Goal: Task Accomplishment & Management: Use online tool/utility

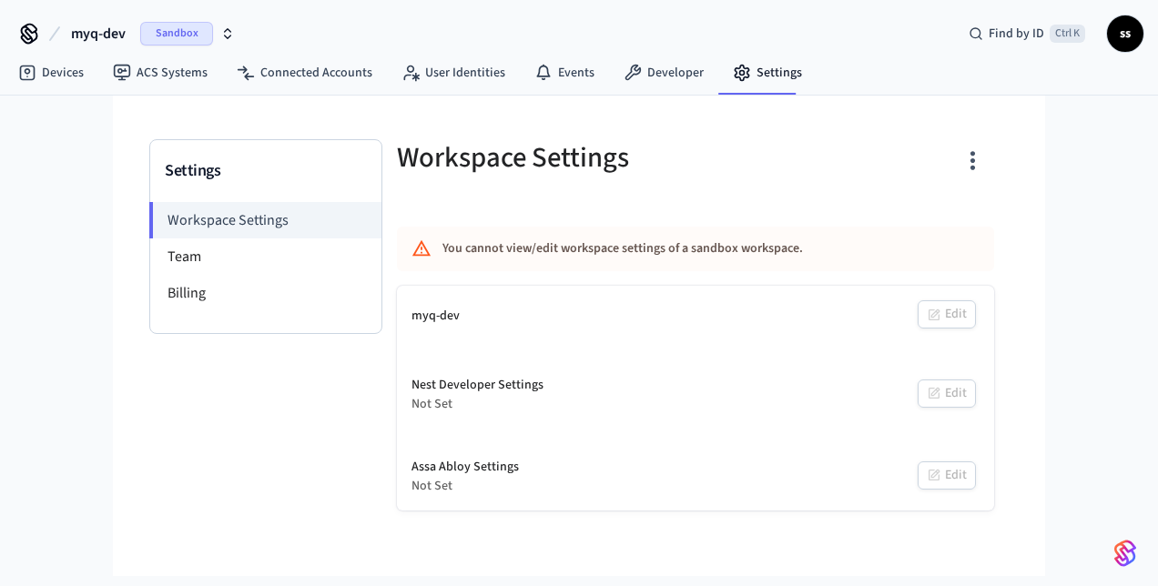
click at [162, 29] on span "Sandbox" at bounding box center [176, 34] width 73 height 24
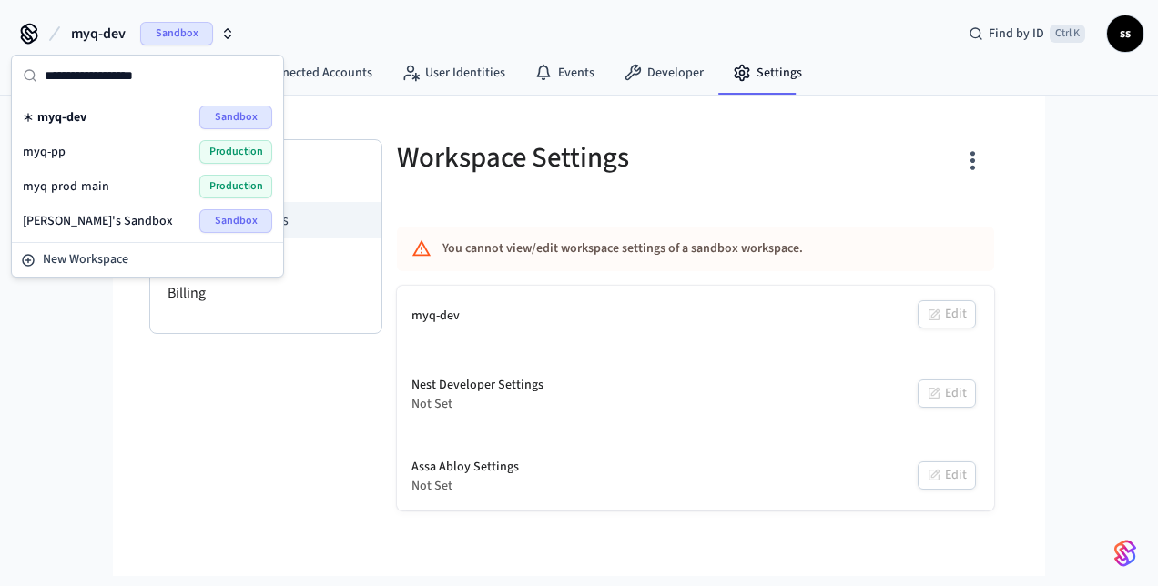
click at [90, 186] on span "myq-prod-main" at bounding box center [66, 187] width 86 height 18
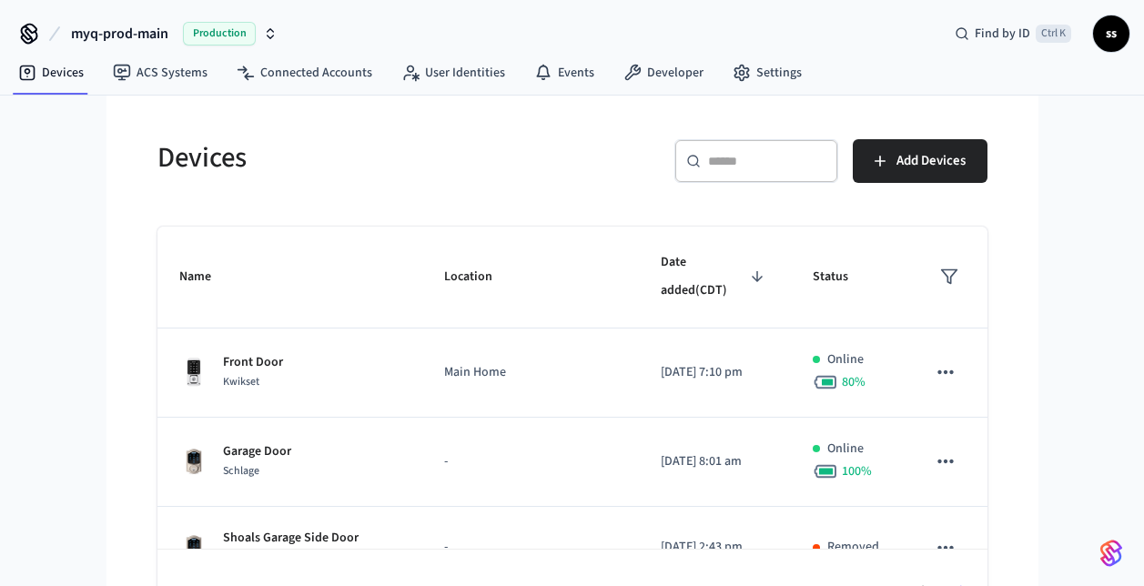
click at [711, 168] on input "text" at bounding box center [767, 161] width 118 height 18
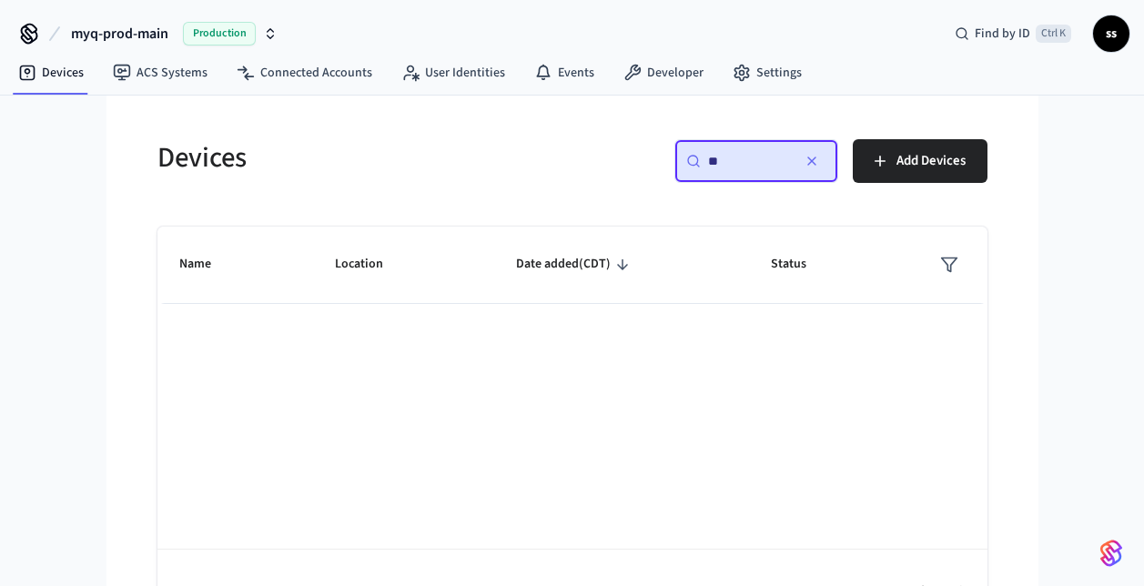
type input "*"
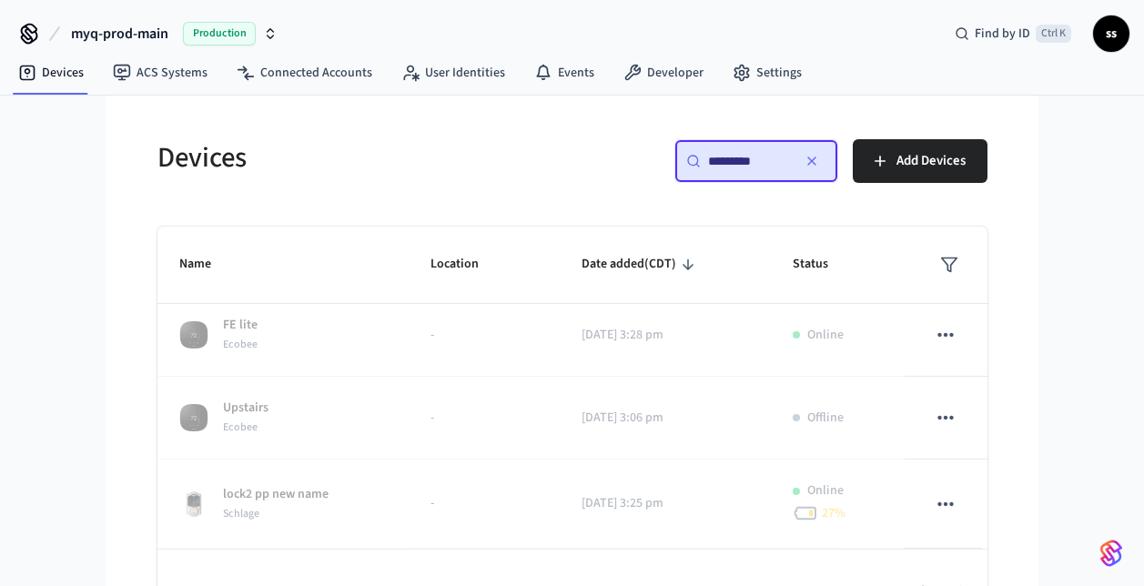
scroll to position [51, 0]
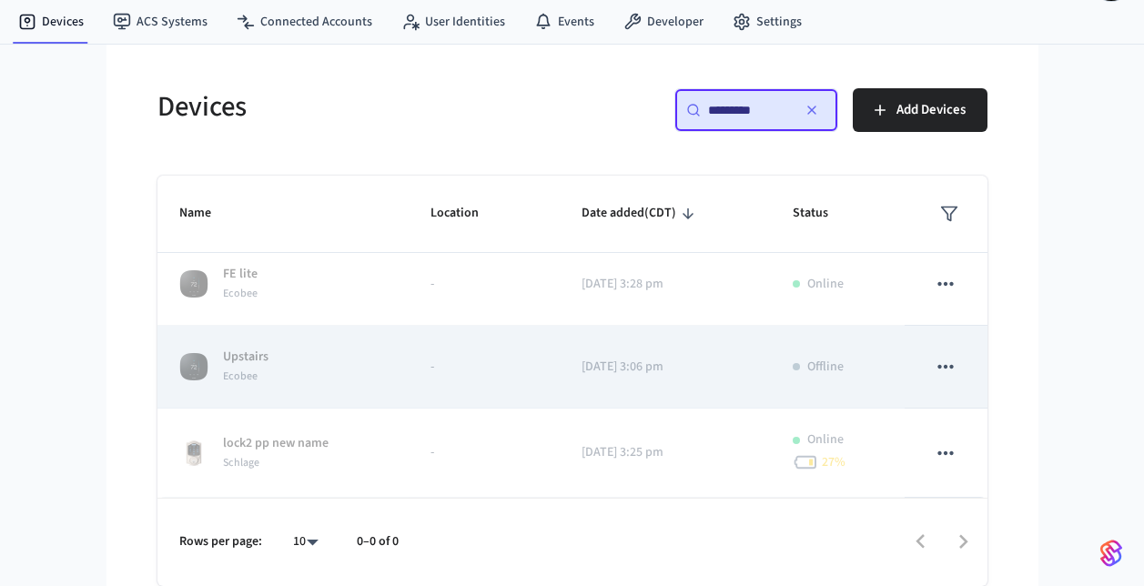
type input "*********"
click at [934, 372] on icon "sticky table" at bounding box center [946, 367] width 24 height 24
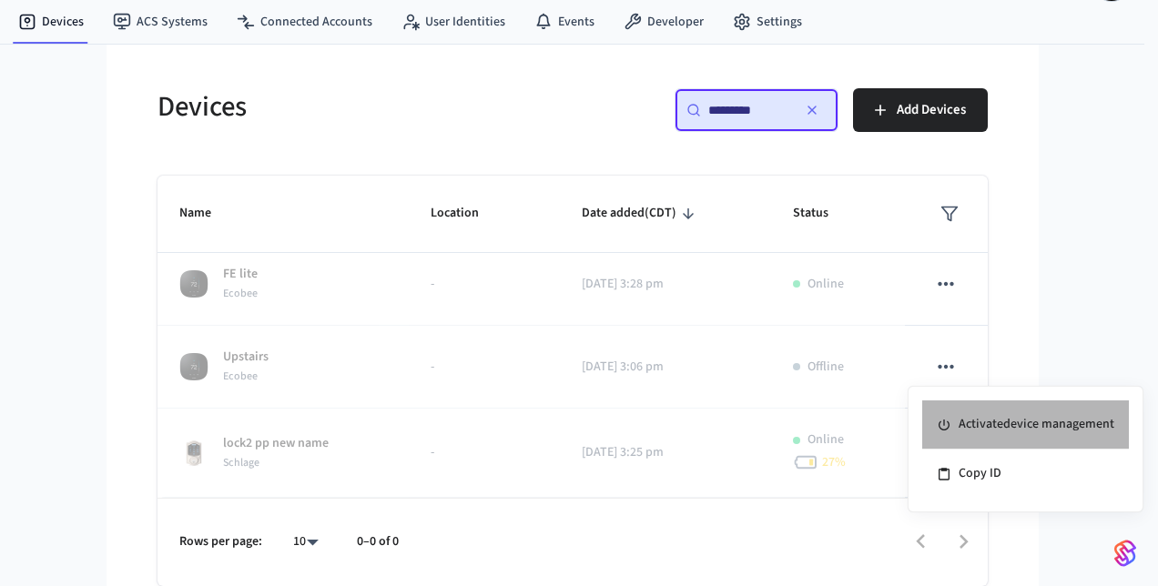
click at [978, 423] on li "Activate device management" at bounding box center [1025, 425] width 207 height 49
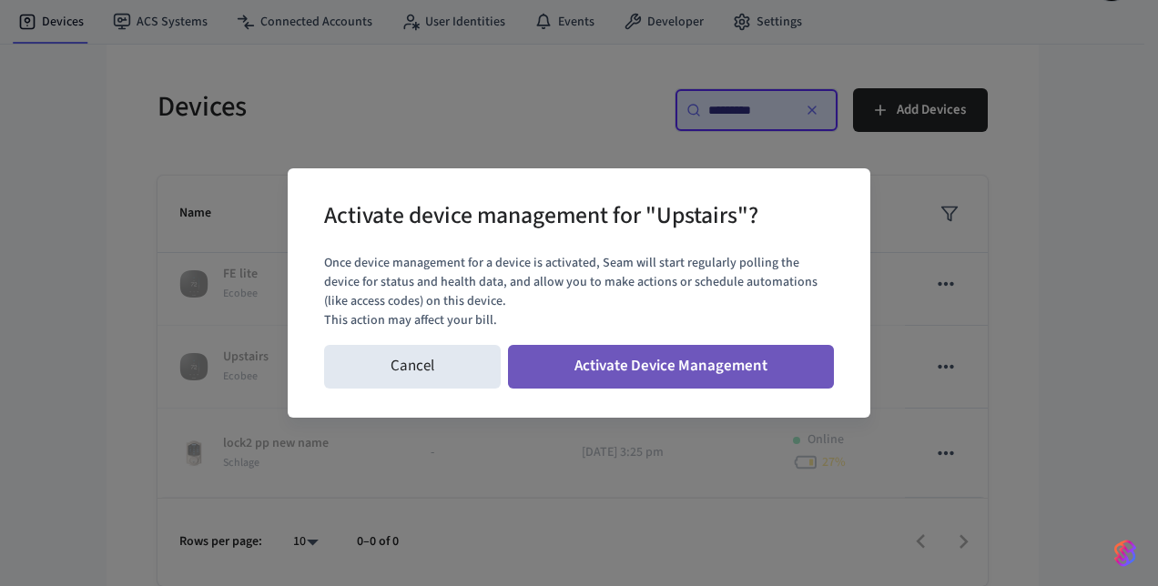
click at [703, 362] on button "Activate Device Management" at bounding box center [671, 367] width 326 height 44
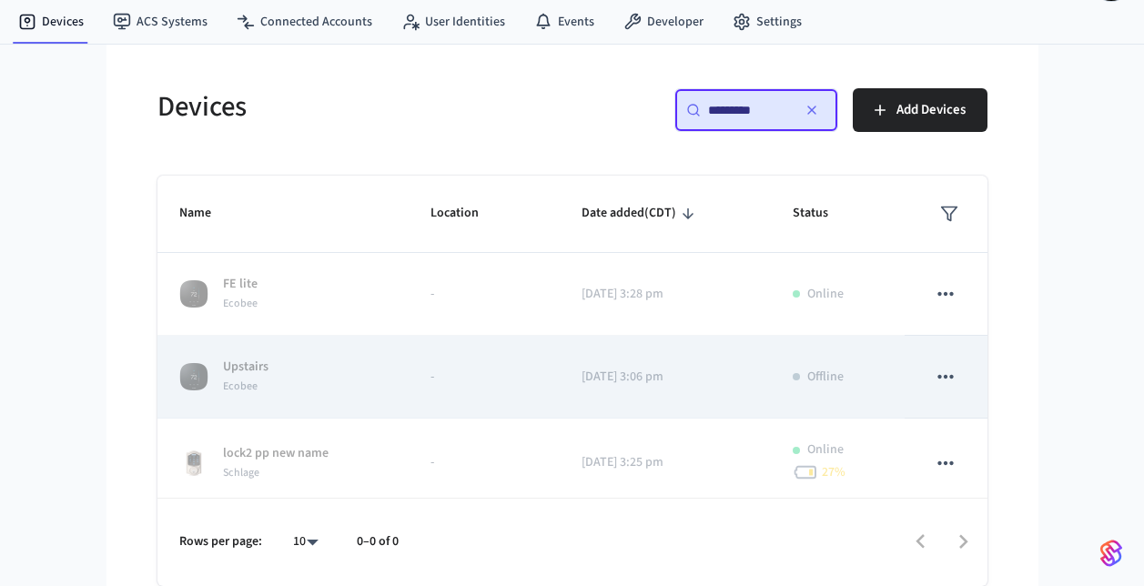
scroll to position [10, 0]
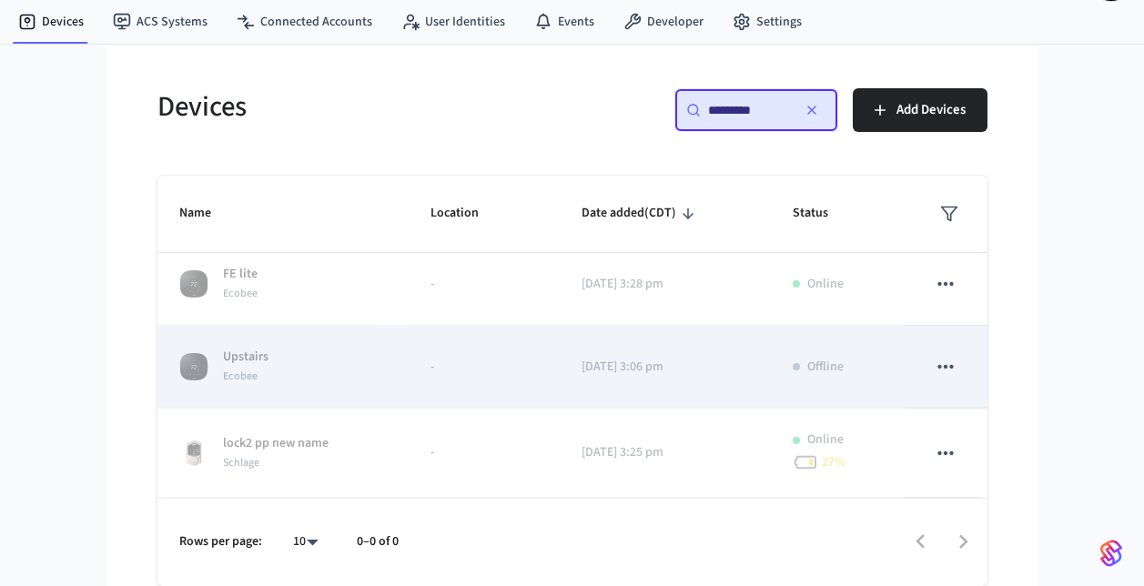
click at [399, 364] on td "Upstairs Ecobee" at bounding box center [284, 367] width 252 height 83
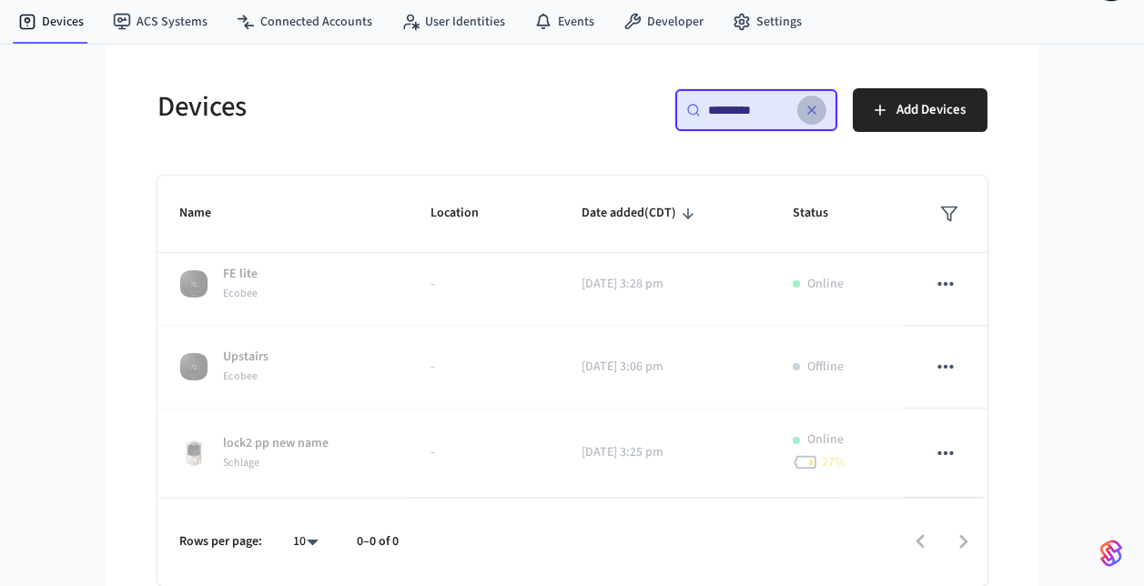
click at [806, 112] on icon "button" at bounding box center [812, 110] width 15 height 15
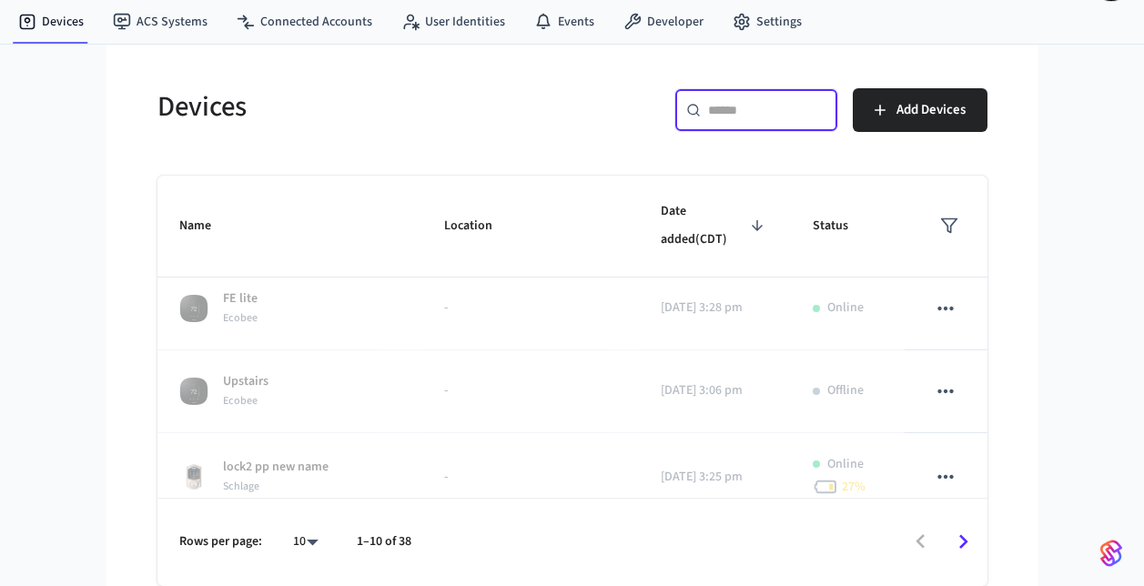
click at [714, 114] on input "text" at bounding box center [767, 110] width 118 height 18
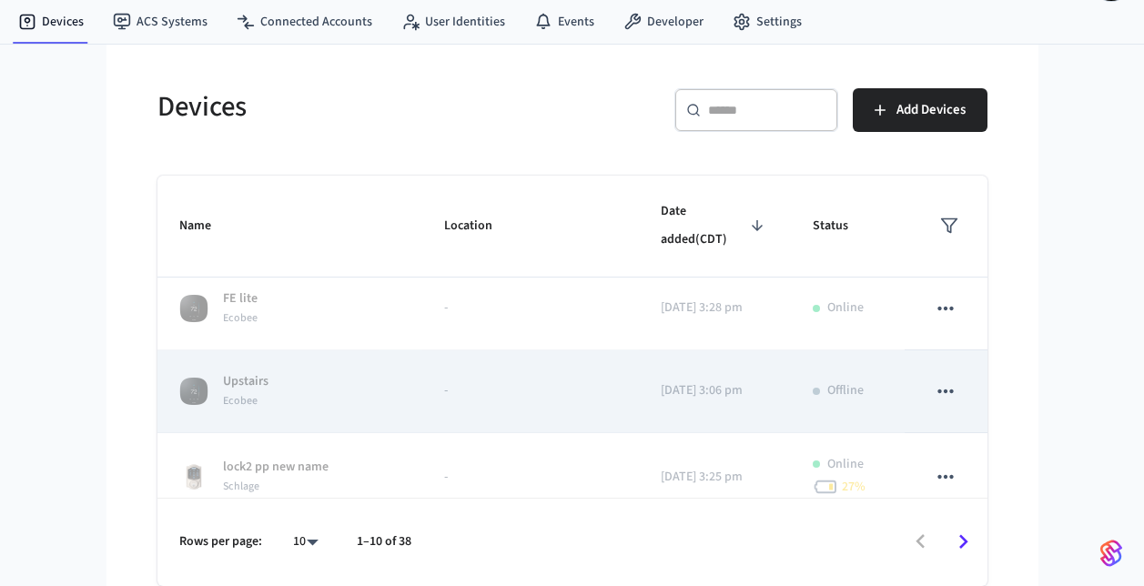
click at [934, 380] on icon "sticky table" at bounding box center [946, 392] width 24 height 24
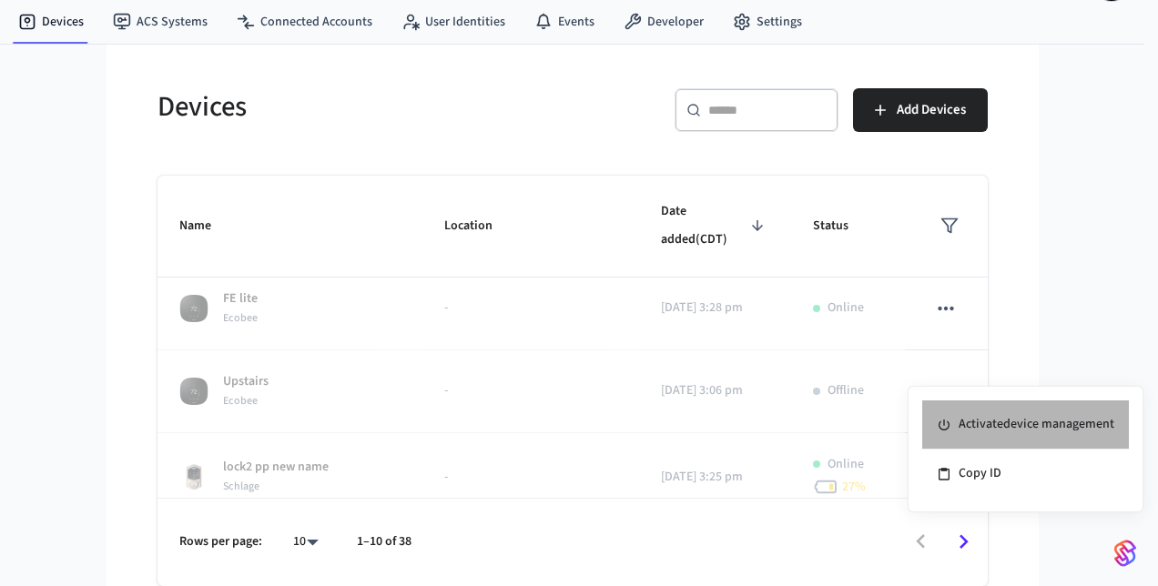
click at [976, 424] on li "Activate device management" at bounding box center [1025, 425] width 207 height 49
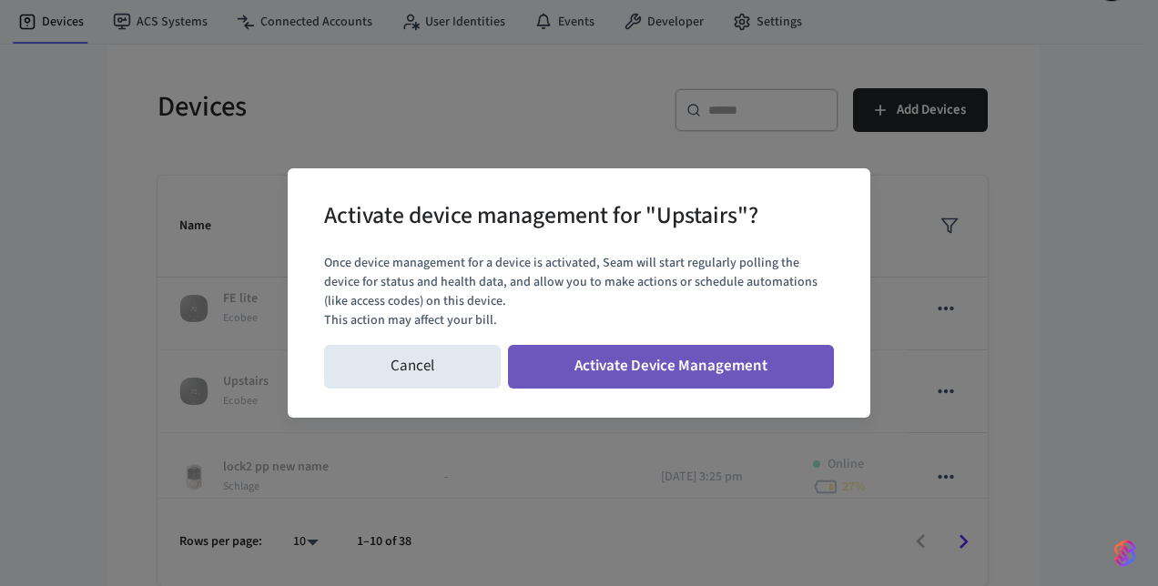
click at [684, 365] on button "Activate Device Management" at bounding box center [671, 367] width 326 height 44
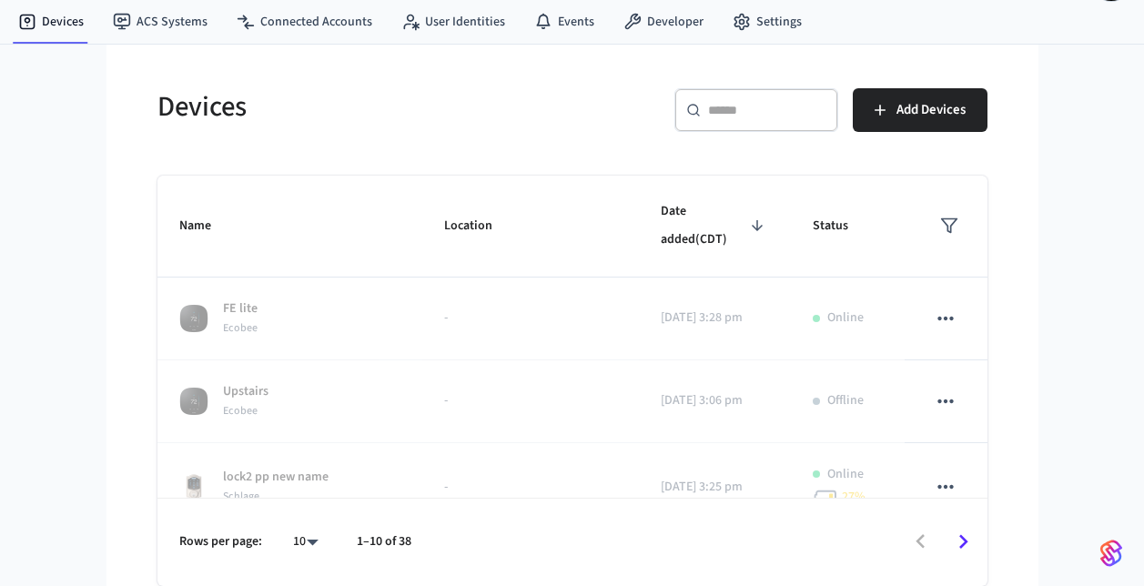
scroll to position [5, 0]
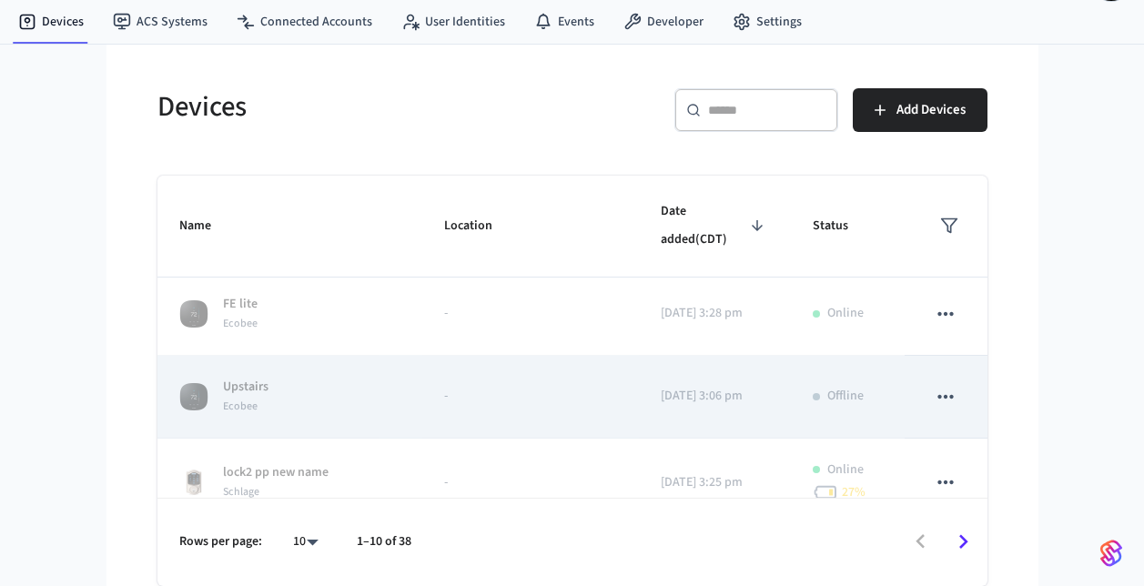
click at [939, 395] on icon "sticky table" at bounding box center [946, 397] width 15 height 4
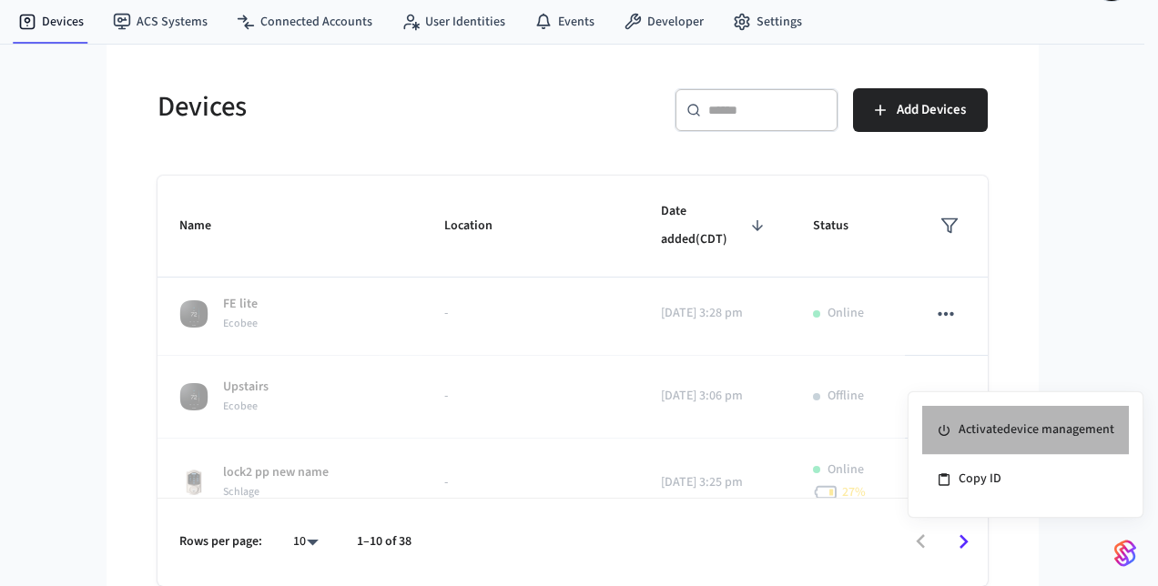
click at [960, 422] on li "Activate device management" at bounding box center [1025, 430] width 207 height 49
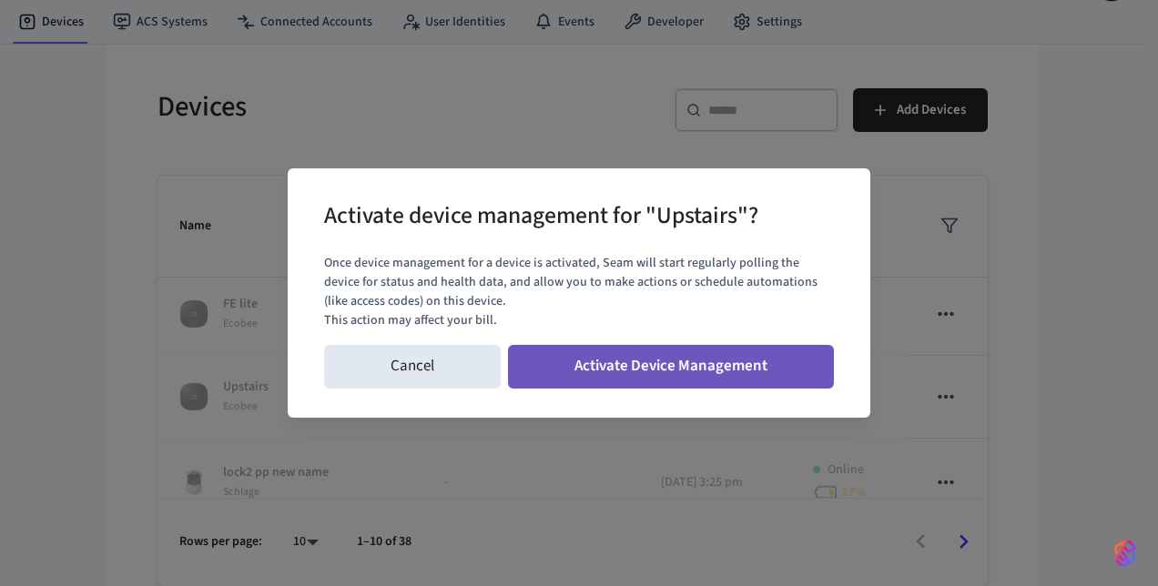
click at [585, 361] on button "Activate Device Management" at bounding box center [671, 367] width 326 height 44
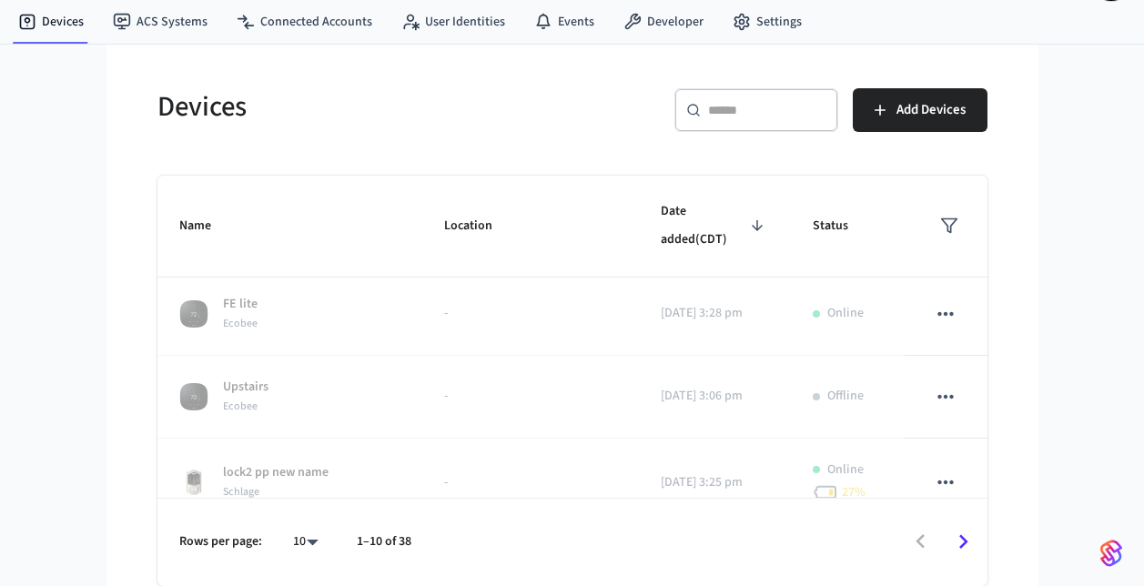
scroll to position [0, 0]
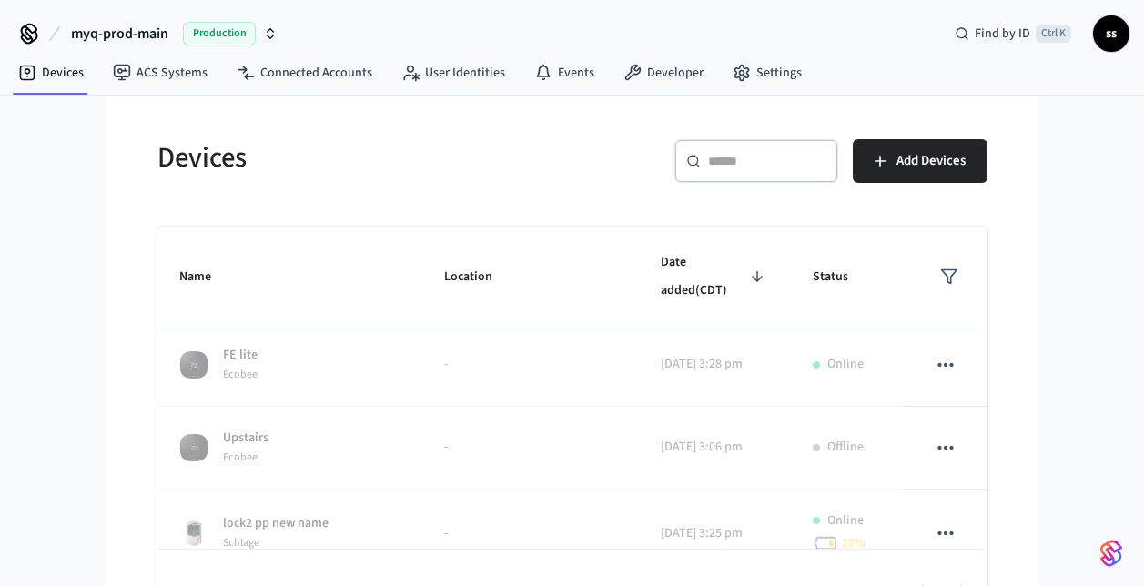
click at [107, 38] on span "myq-prod-main" at bounding box center [119, 34] width 97 height 22
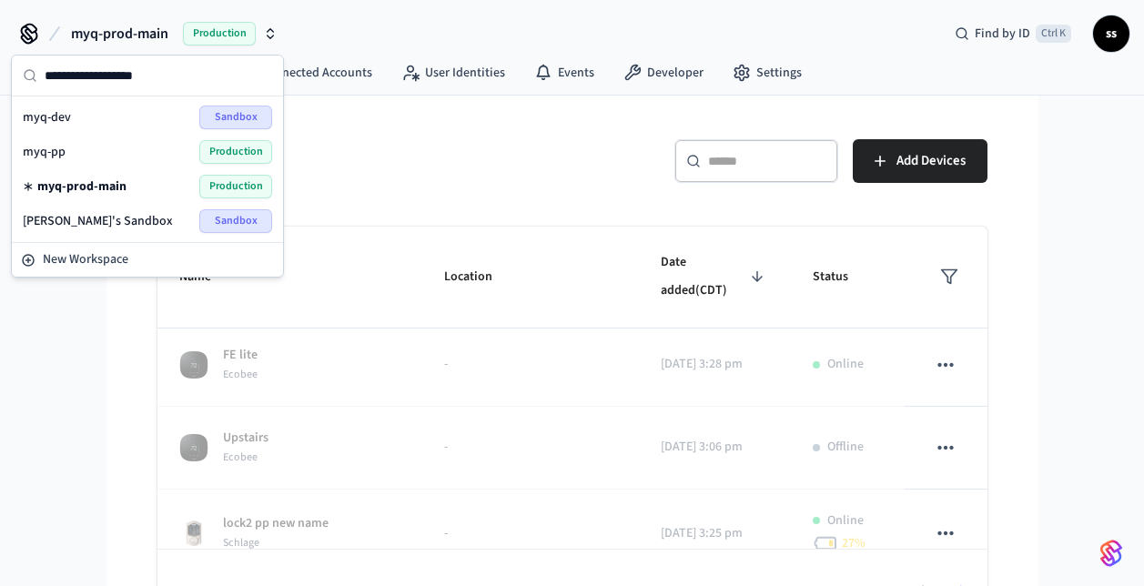
click at [149, 149] on div "myq-pp Production" at bounding box center [147, 152] width 249 height 24
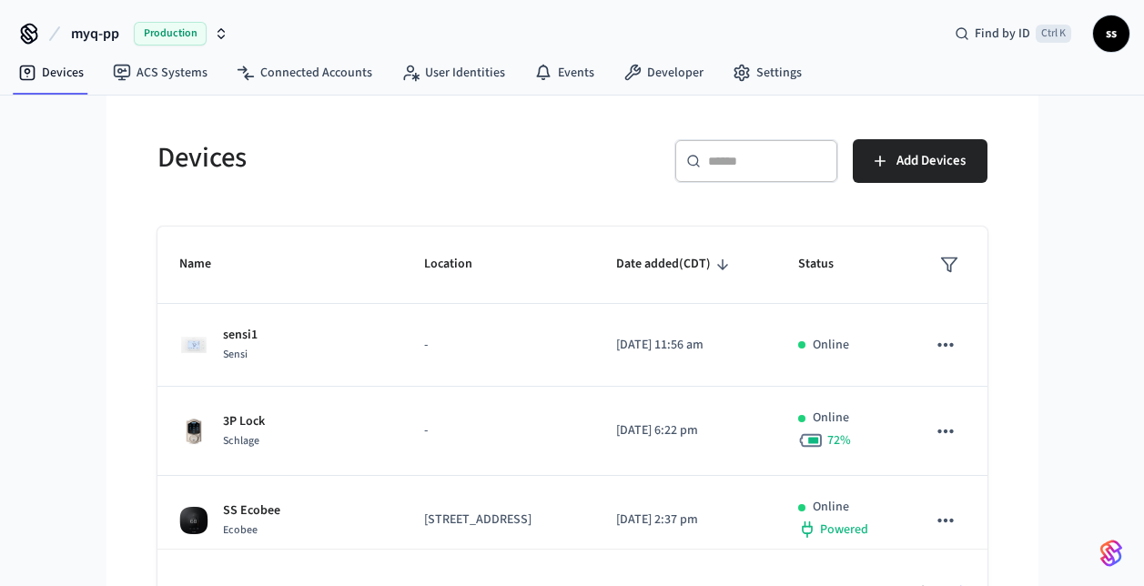
click at [757, 163] on input "text" at bounding box center [767, 161] width 118 height 18
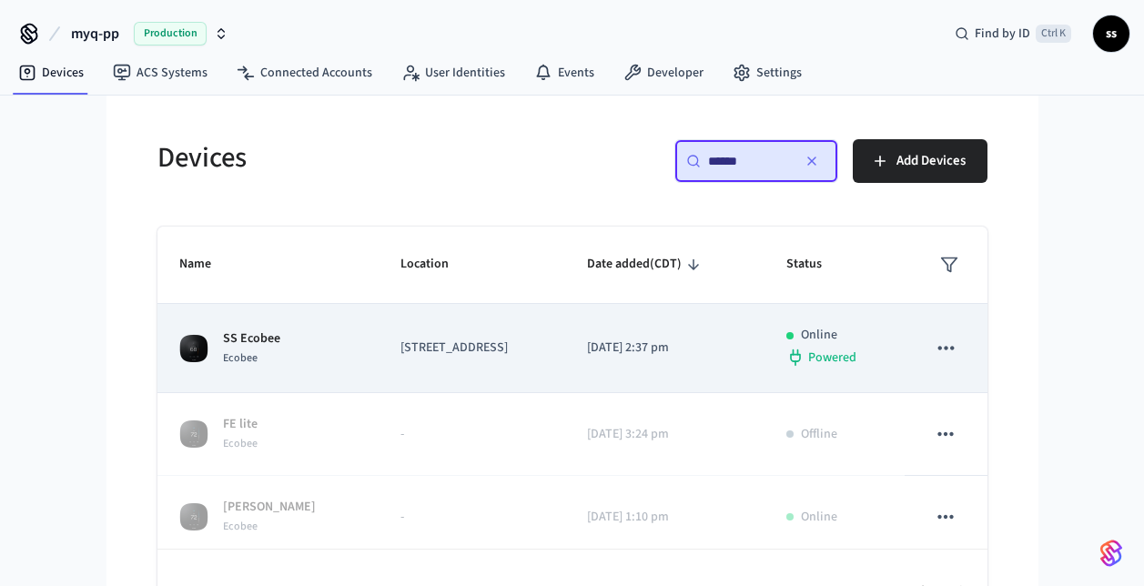
scroll to position [89, 0]
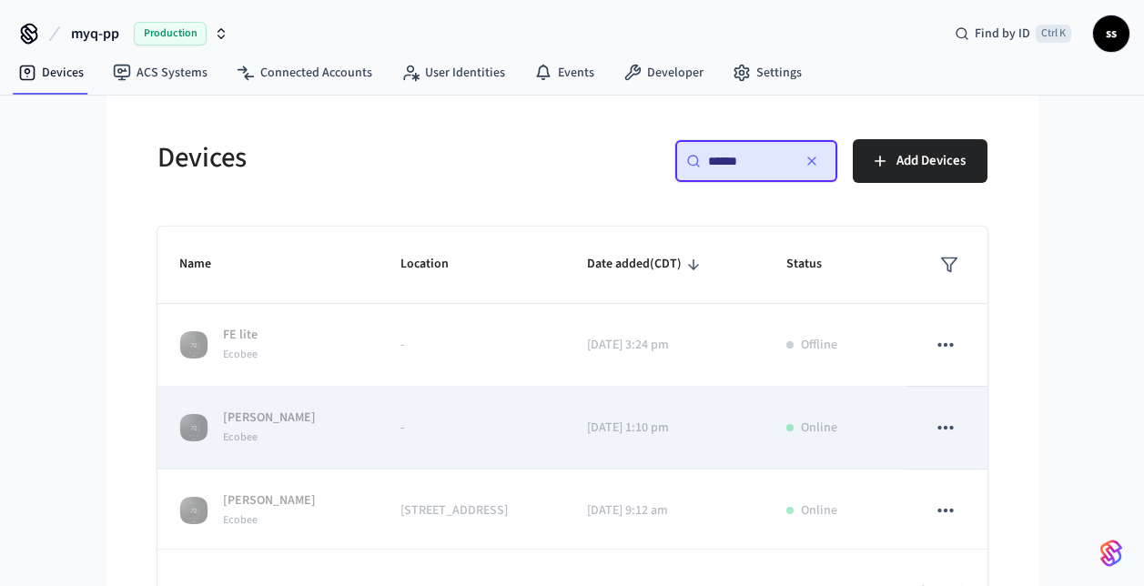
type input "******"
click at [934, 434] on icon "sticky table" at bounding box center [946, 428] width 24 height 24
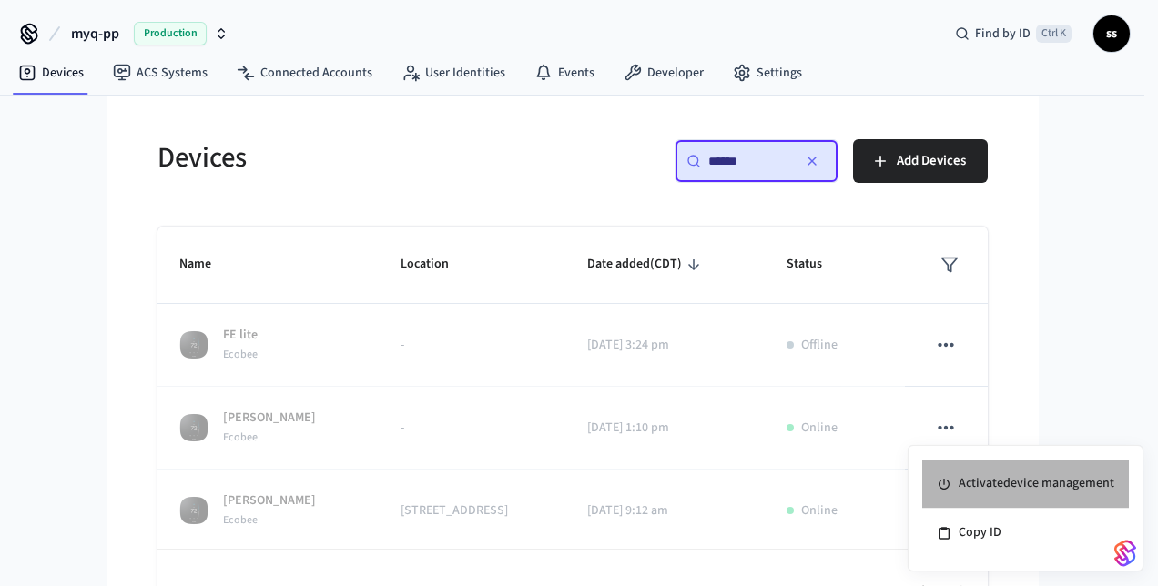
click at [996, 497] on li "Activate device management" at bounding box center [1025, 484] width 207 height 49
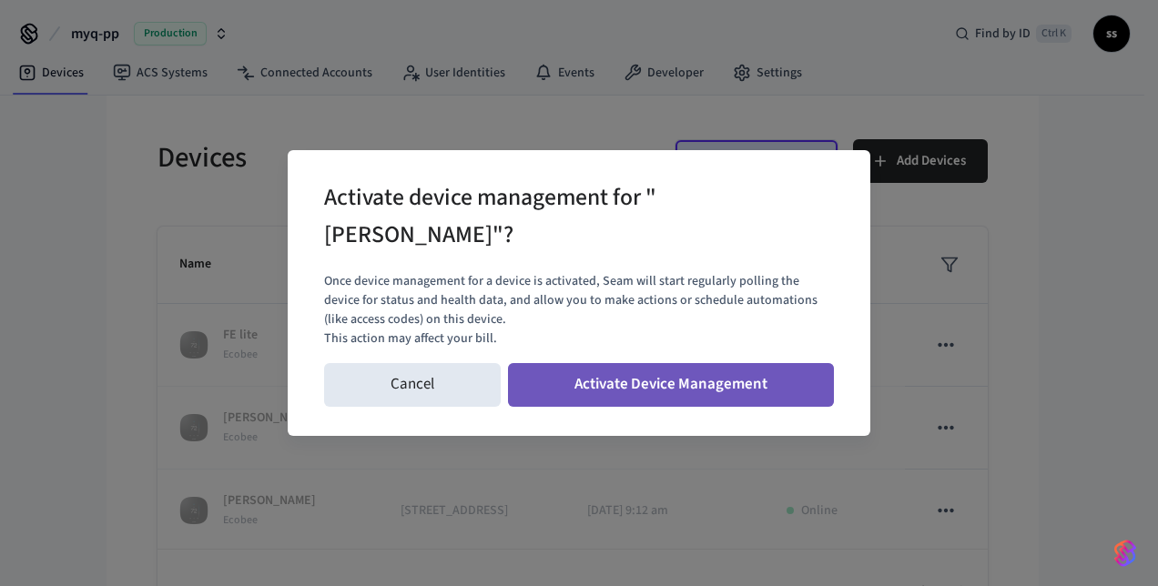
click at [678, 373] on button "Activate Device Management" at bounding box center [671, 385] width 326 height 44
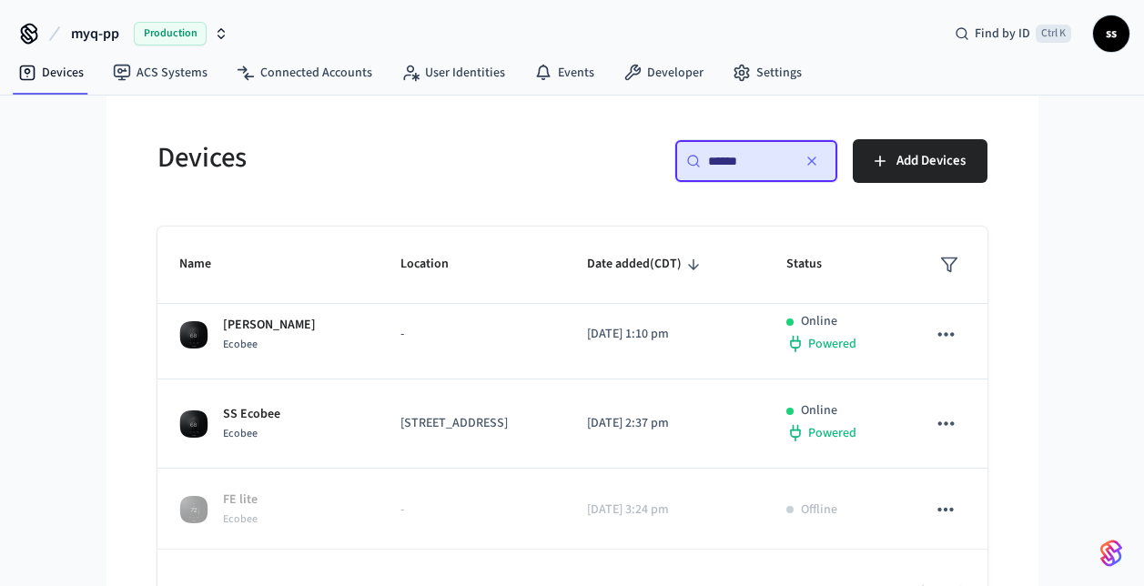
scroll to position [0, 0]
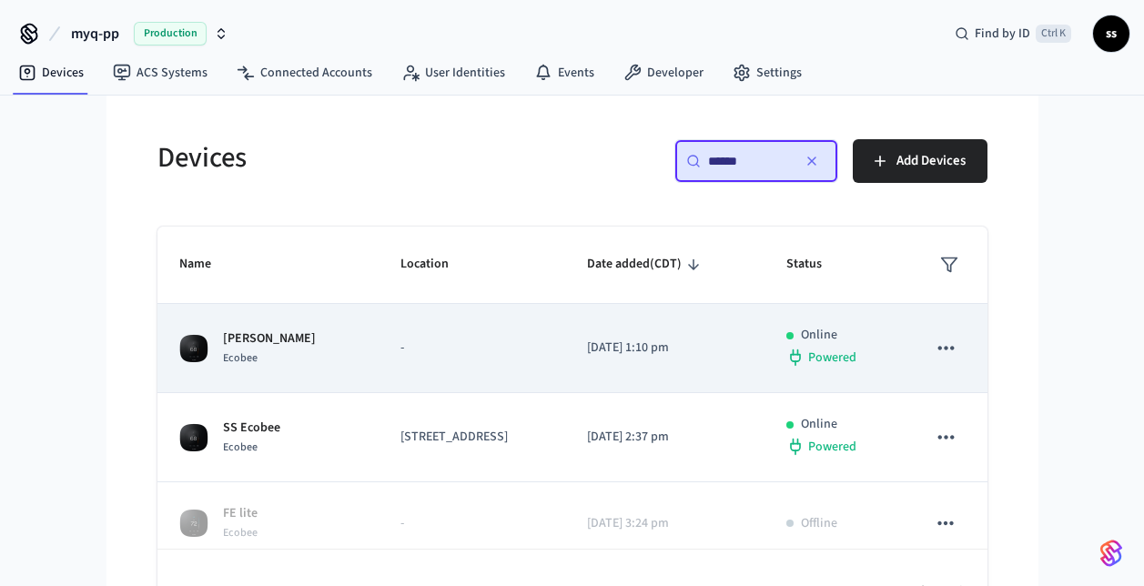
click at [401, 351] on p "-" at bounding box center [472, 348] width 143 height 19
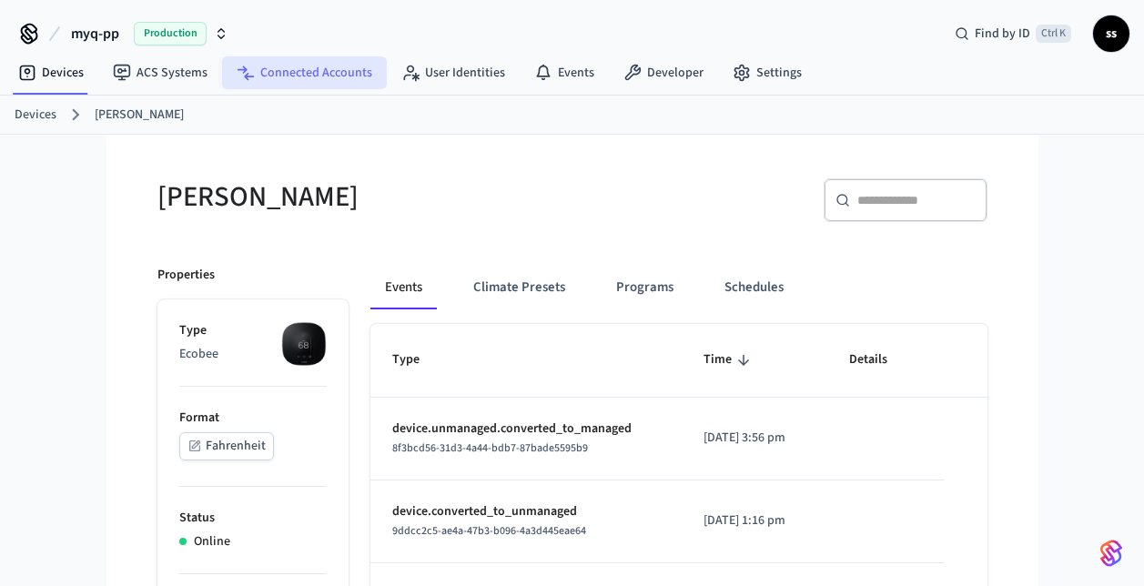
click at [291, 66] on link "Connected Accounts" at bounding box center [304, 72] width 165 height 33
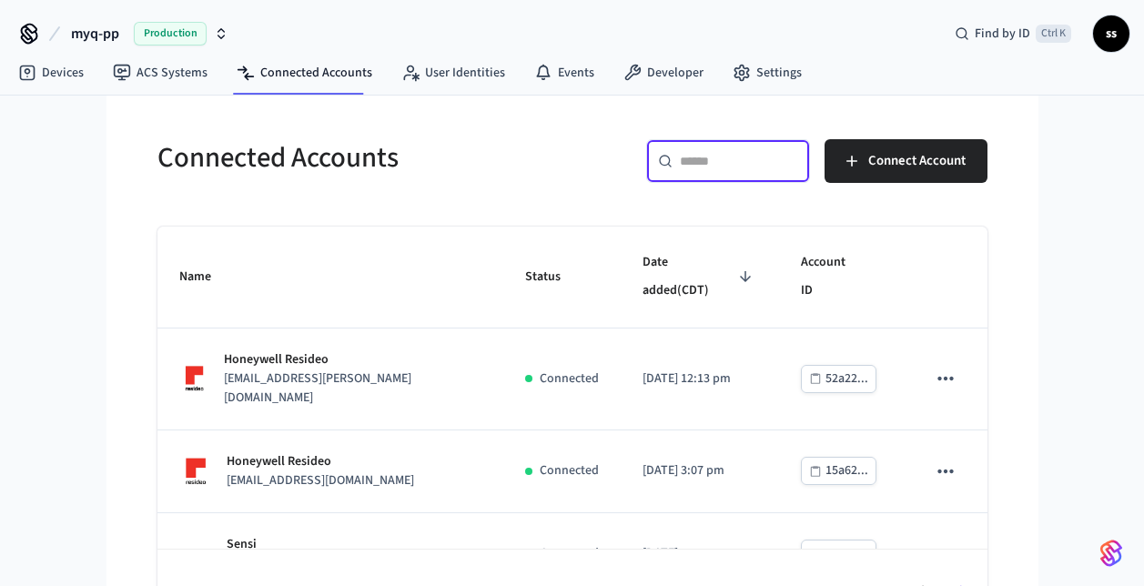
click at [741, 156] on input "text" at bounding box center [739, 161] width 118 height 18
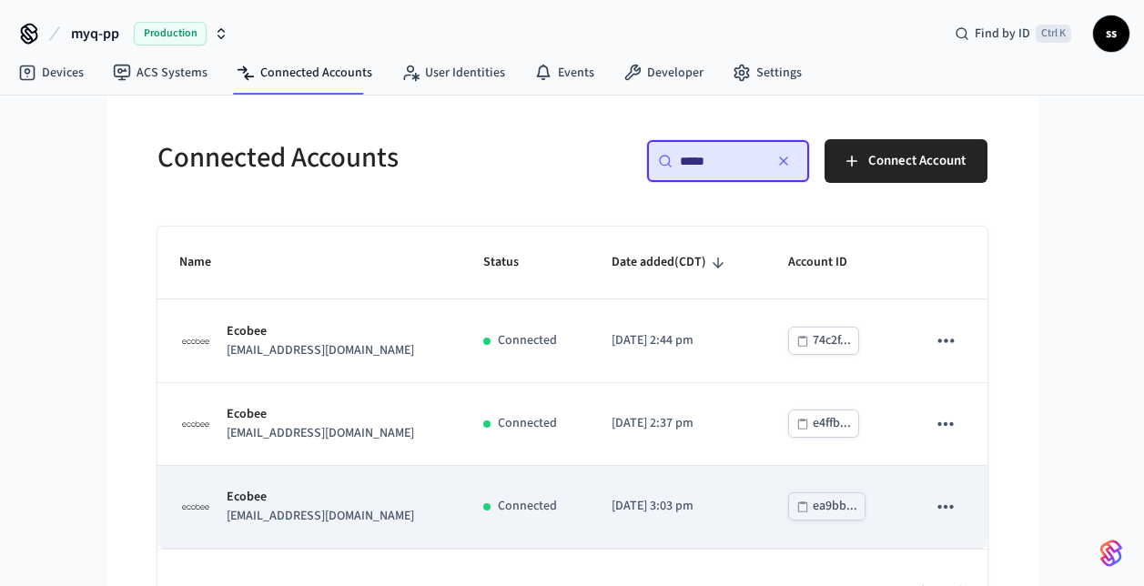
type input "*****"
click at [397, 543] on td "Ecobee [EMAIL_ADDRESS][DOMAIN_NAME]" at bounding box center [310, 507] width 304 height 83
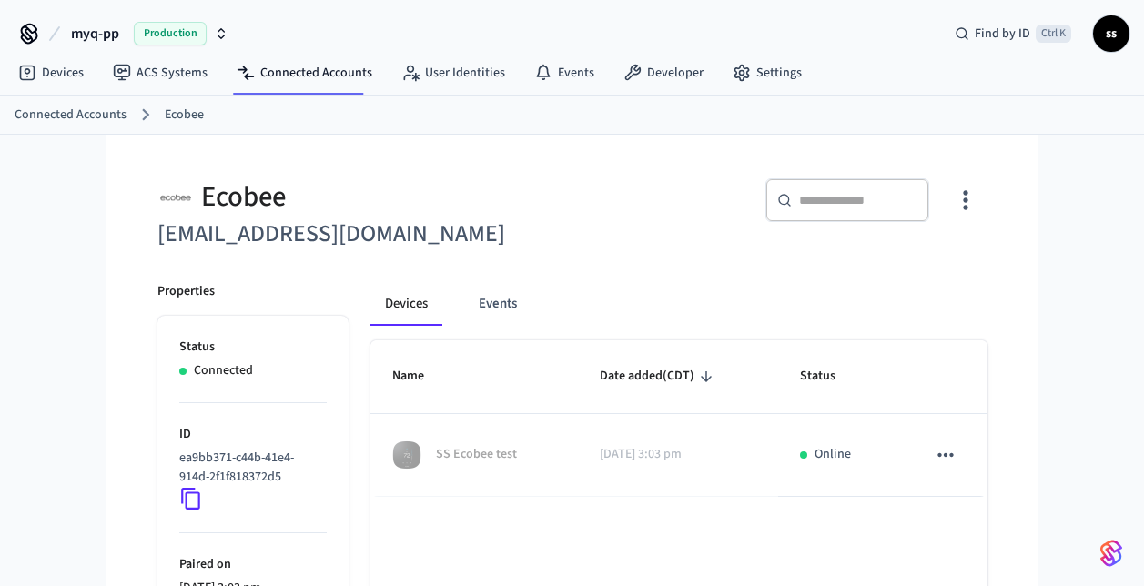
scroll to position [40, 0]
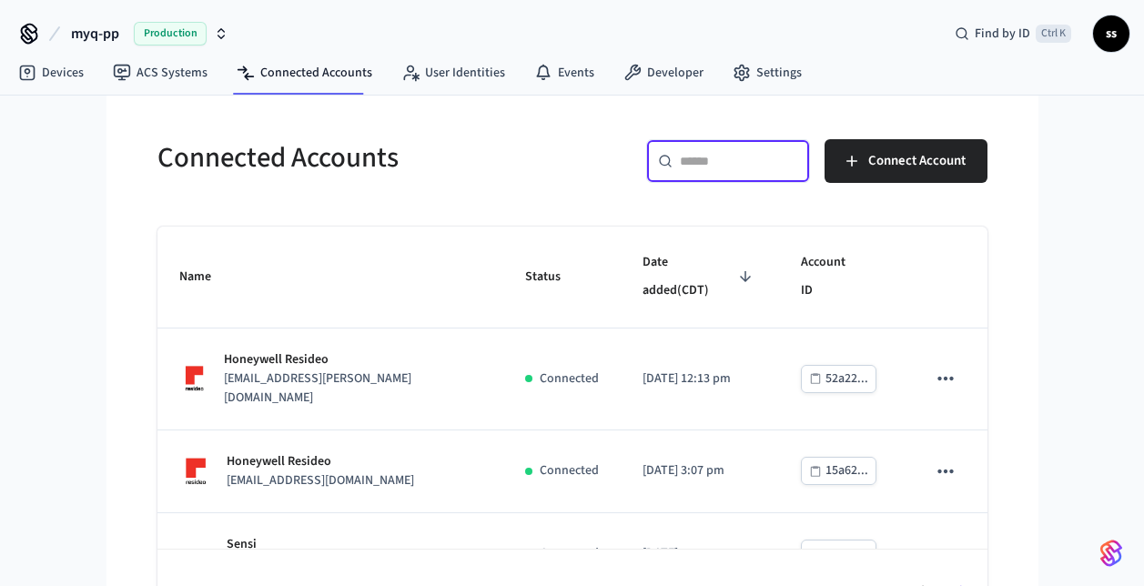
click at [705, 164] on input "text" at bounding box center [739, 161] width 118 height 18
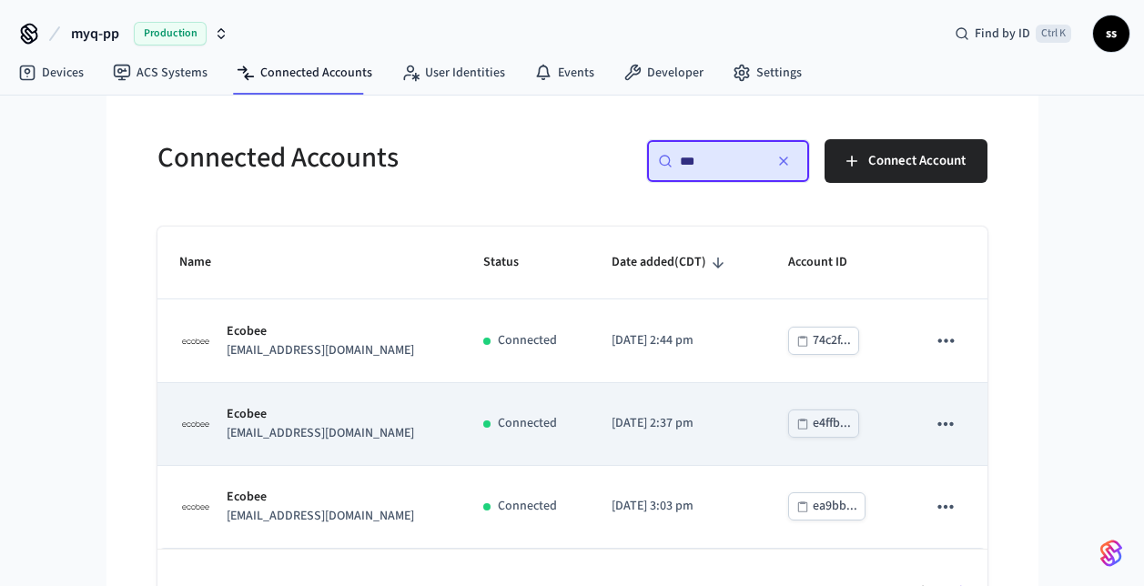
type input "***"
click at [373, 430] on p "[EMAIL_ADDRESS][DOMAIN_NAME]" at bounding box center [321, 433] width 188 height 19
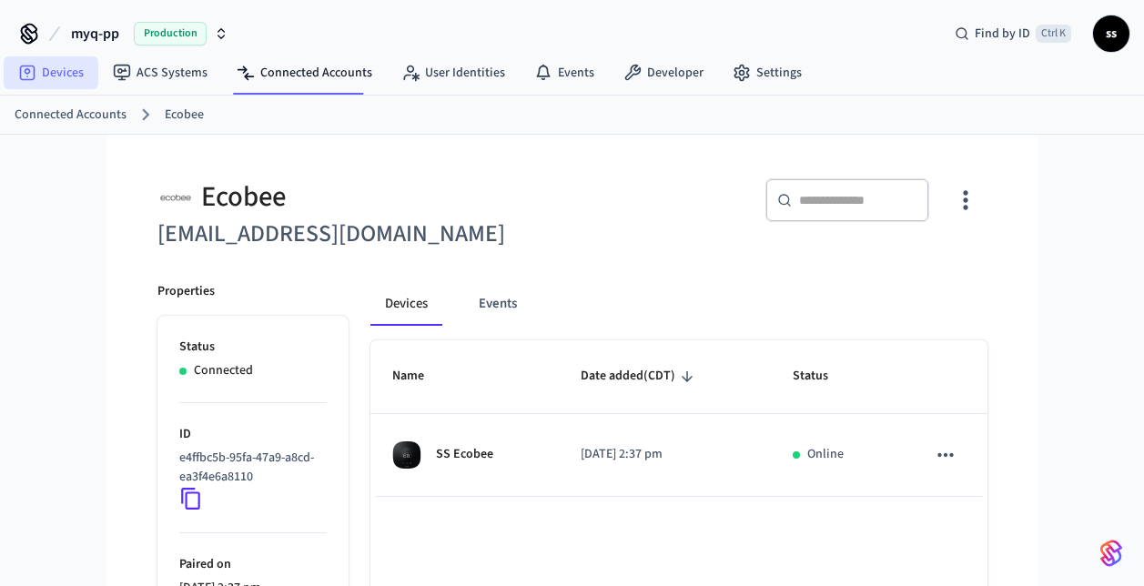
click at [67, 74] on link "Devices" at bounding box center [51, 72] width 95 height 33
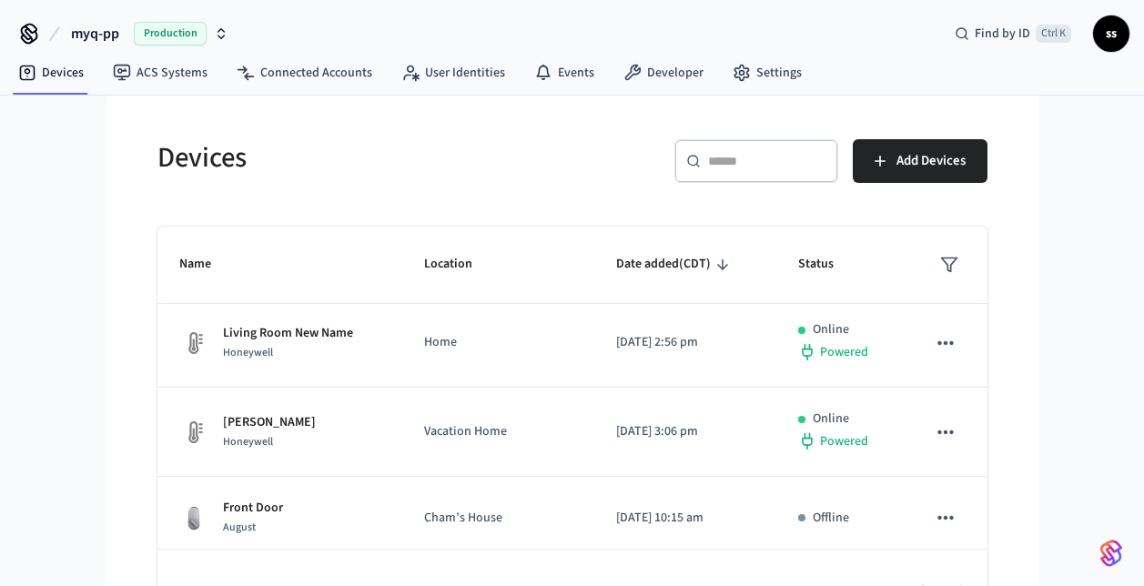
scroll to position [357, 0]
click at [280, 77] on link "Connected Accounts" at bounding box center [304, 72] width 165 height 33
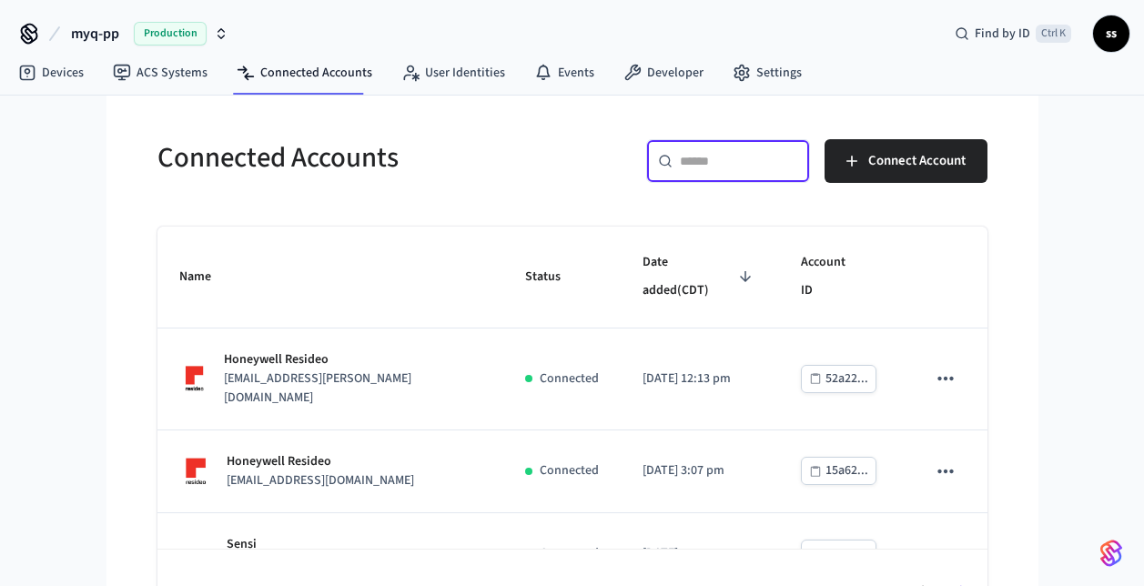
click at [747, 162] on input "text" at bounding box center [739, 161] width 118 height 18
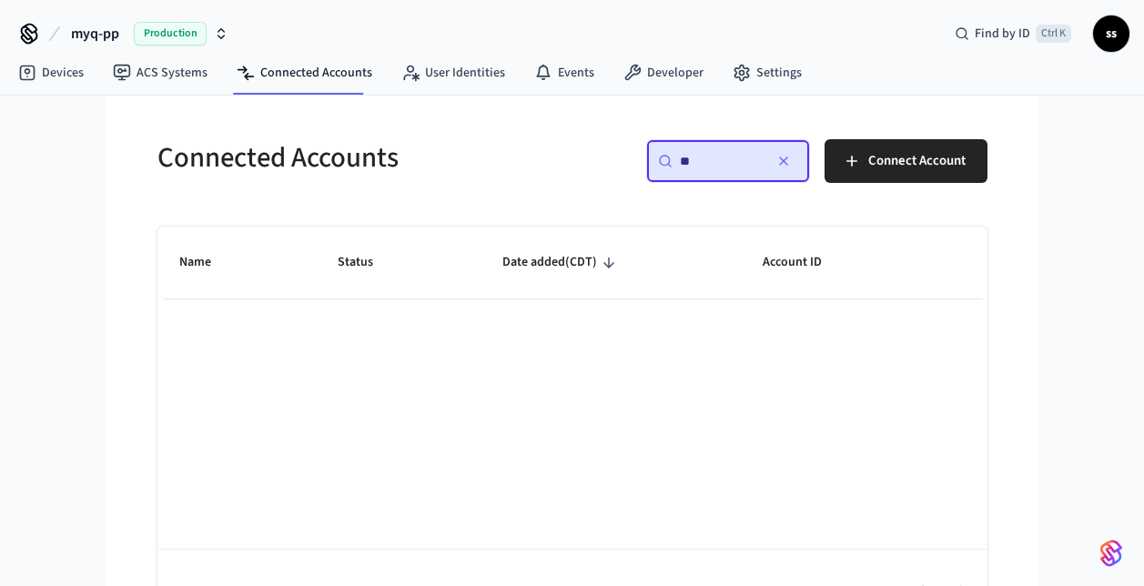
type input "*"
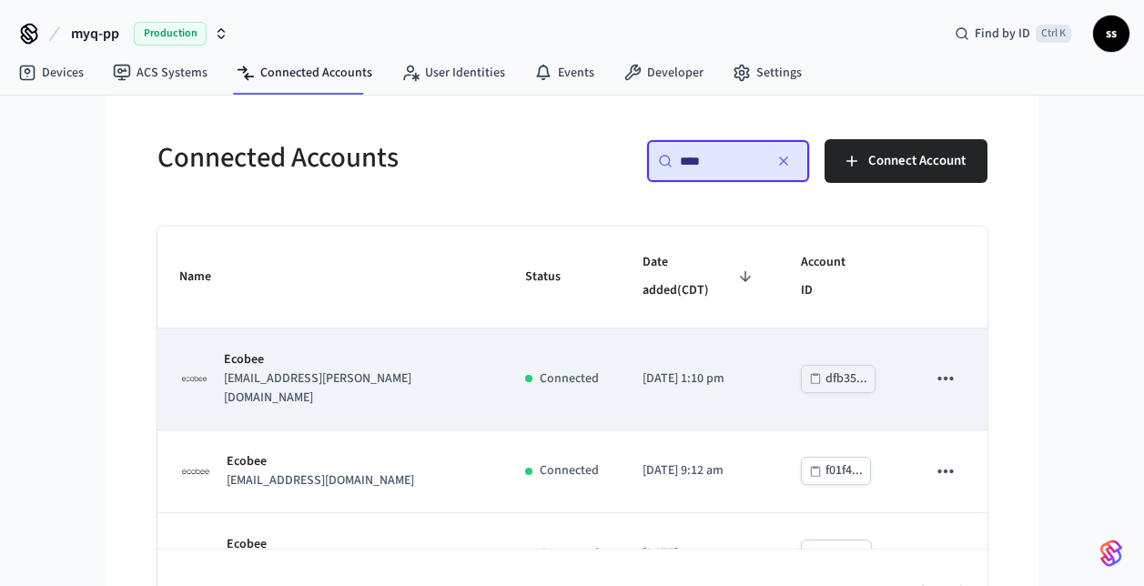
type input "****"
click at [412, 370] on p "[EMAIL_ADDRESS][PERSON_NAME][DOMAIN_NAME]" at bounding box center [353, 389] width 258 height 38
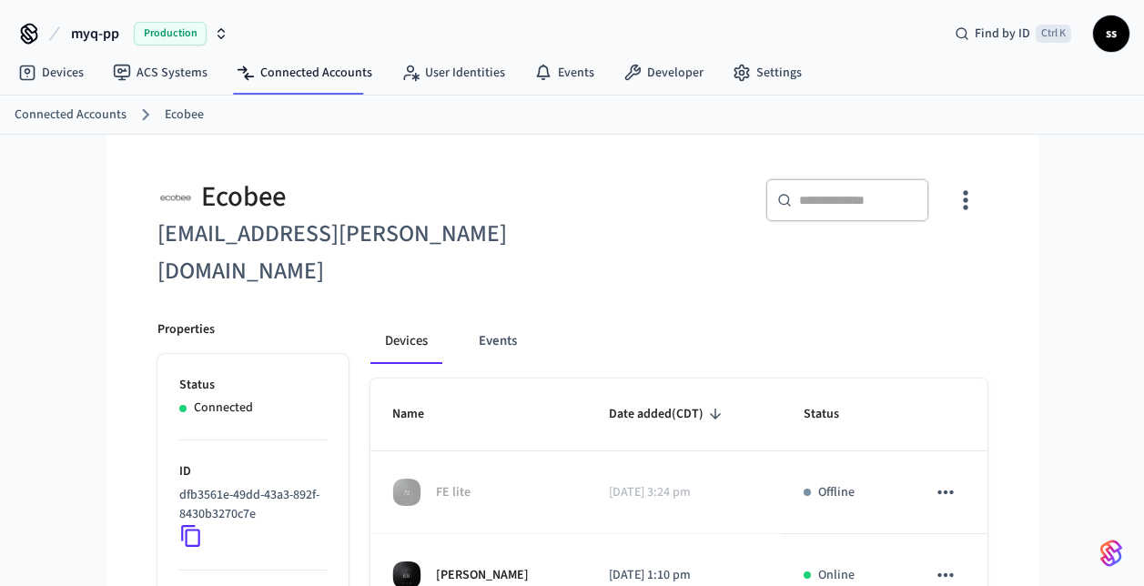
scroll to position [165, 0]
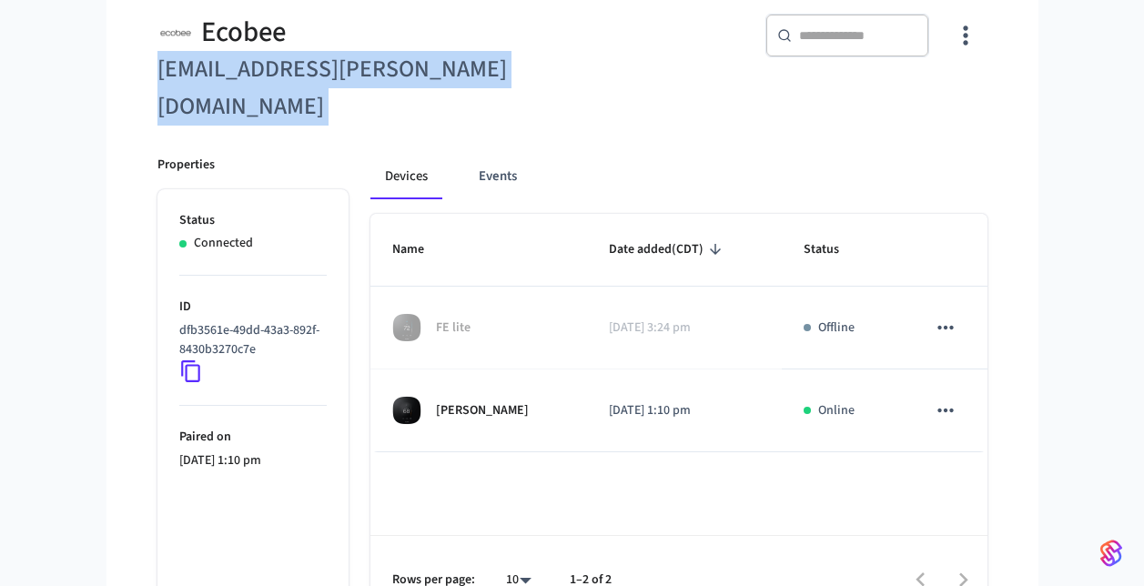
drag, startPoint x: 147, startPoint y: 70, endPoint x: 646, endPoint y: 66, distance: 498.9
click at [646, 66] on div "Ecobee [EMAIL_ADDRESS][PERSON_NAME][DOMAIN_NAME] ​ ​" at bounding box center [562, 59] width 852 height 134
copy div "[EMAIL_ADDRESS][PERSON_NAME][DOMAIN_NAME]"
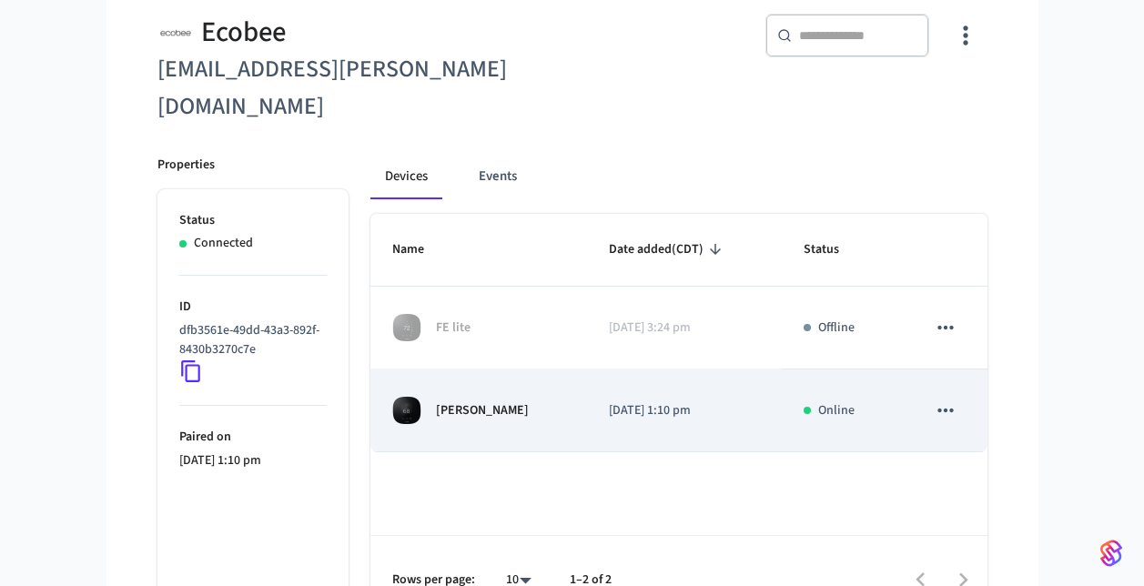
click at [483, 402] on p "[PERSON_NAME]" at bounding box center [482, 411] width 93 height 19
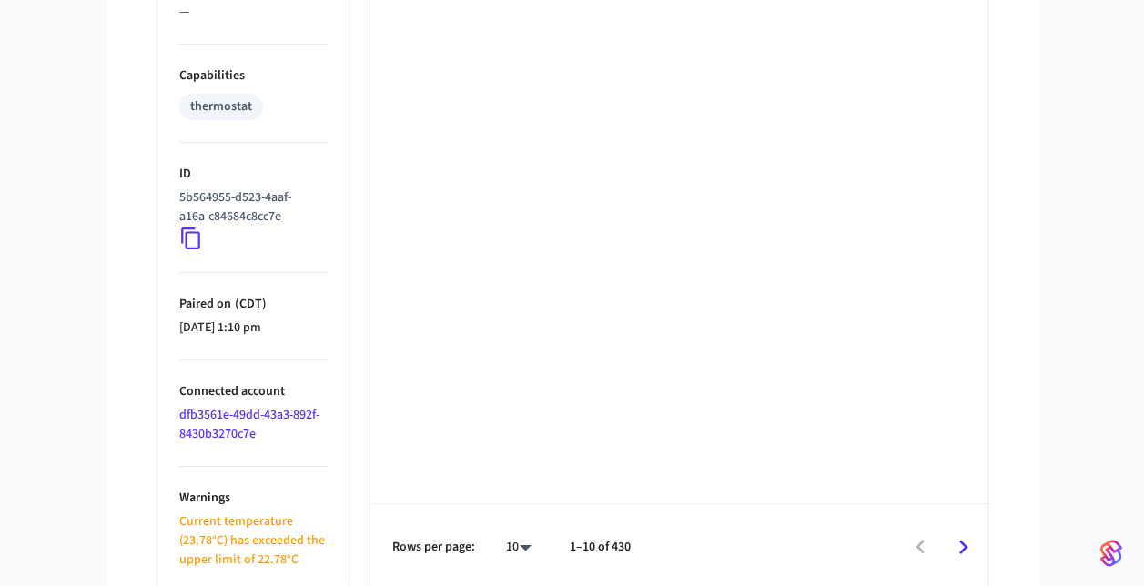
scroll to position [1340, 0]
click at [186, 237] on icon at bounding box center [190, 239] width 19 height 22
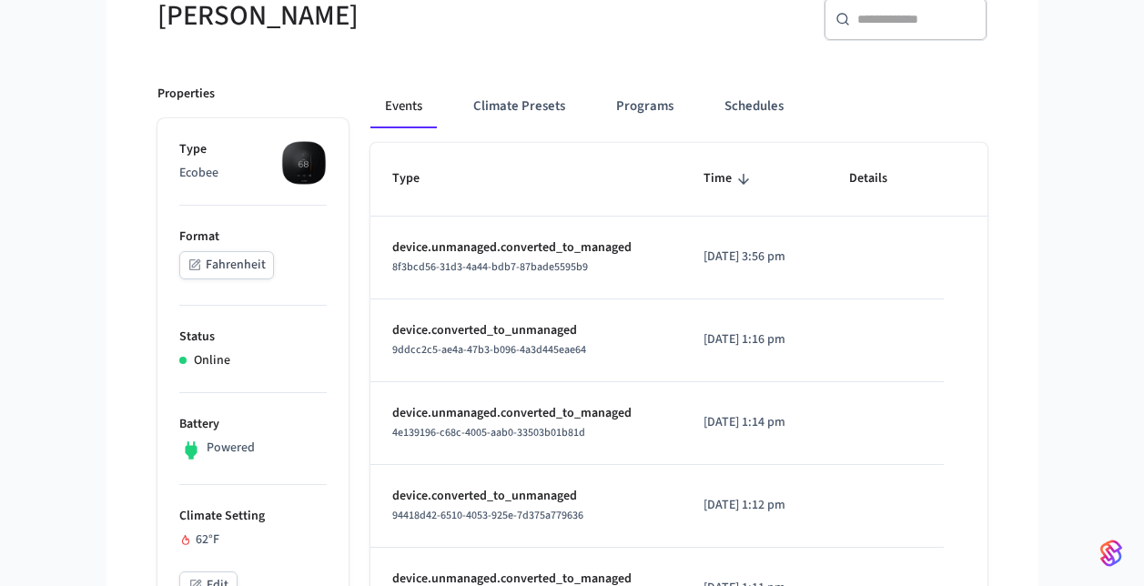
scroll to position [0, 0]
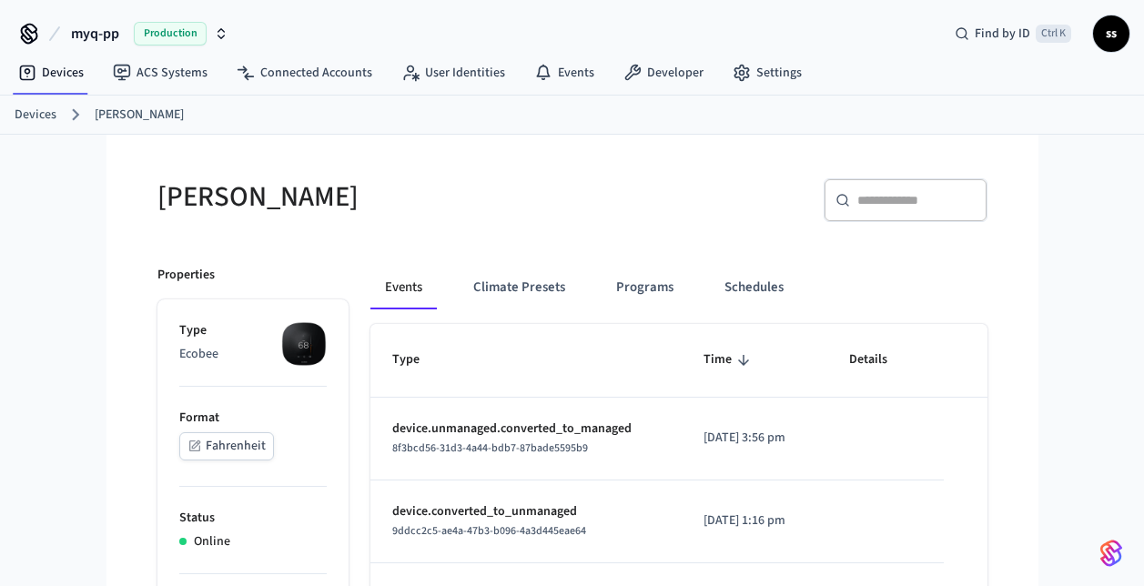
click at [94, 39] on span "myq-pp" at bounding box center [95, 34] width 48 height 22
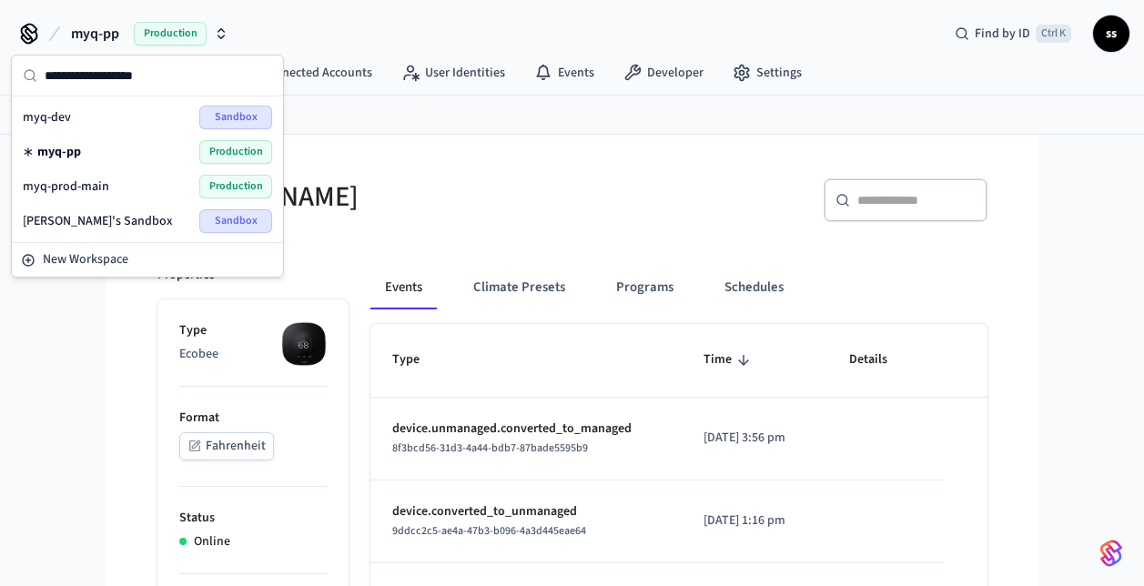
click at [107, 186] on div "myq-prod-main Production" at bounding box center [147, 187] width 249 height 24
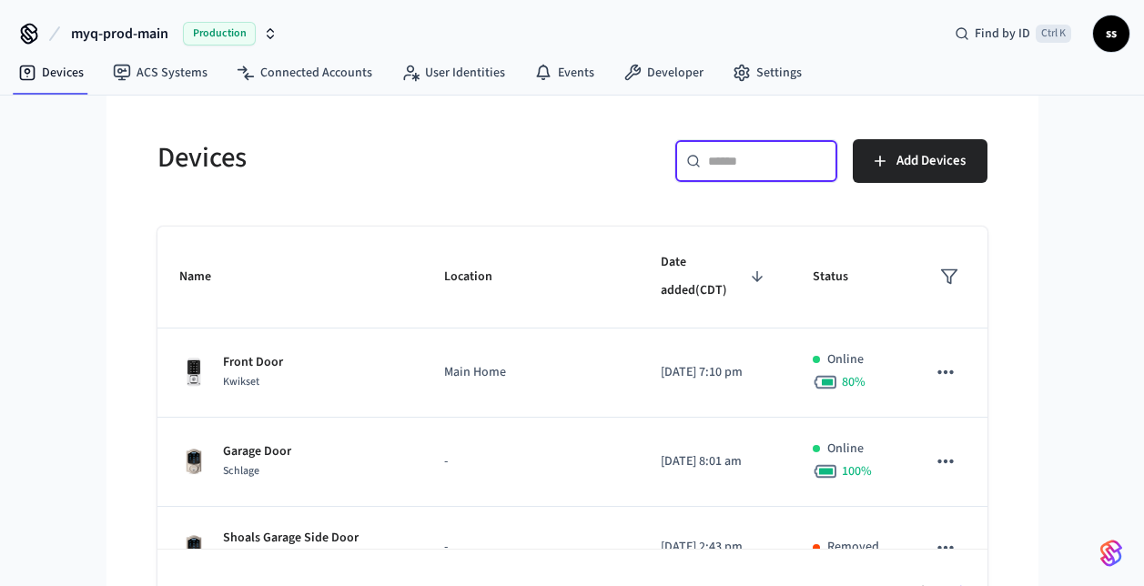
click at [732, 166] on input "text" at bounding box center [767, 161] width 118 height 18
paste input "**********"
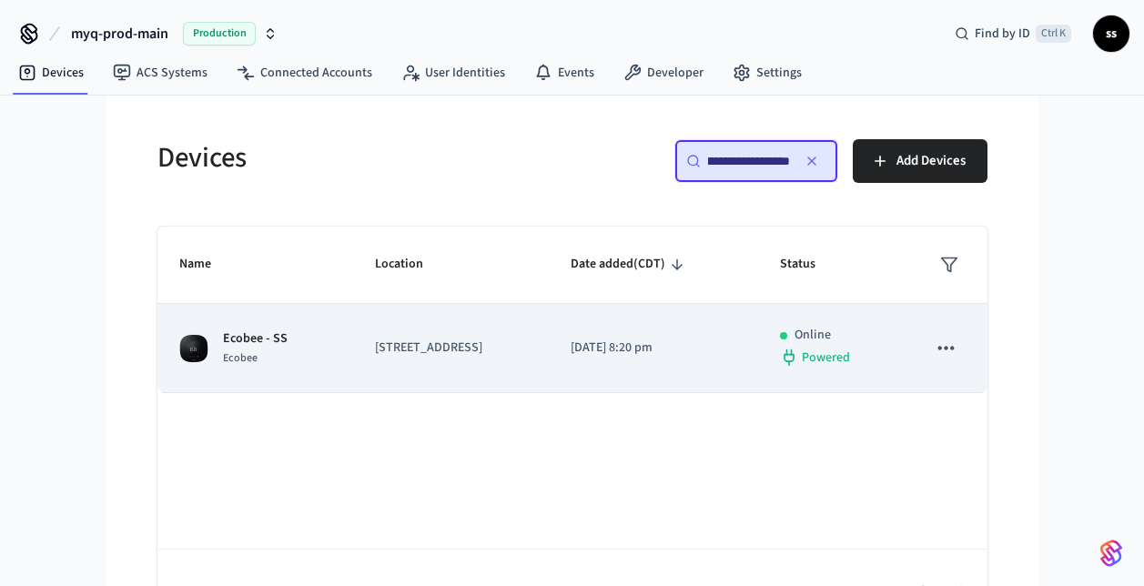
type input "**********"
click at [439, 339] on p "[STREET_ADDRESS]" at bounding box center [451, 348] width 152 height 19
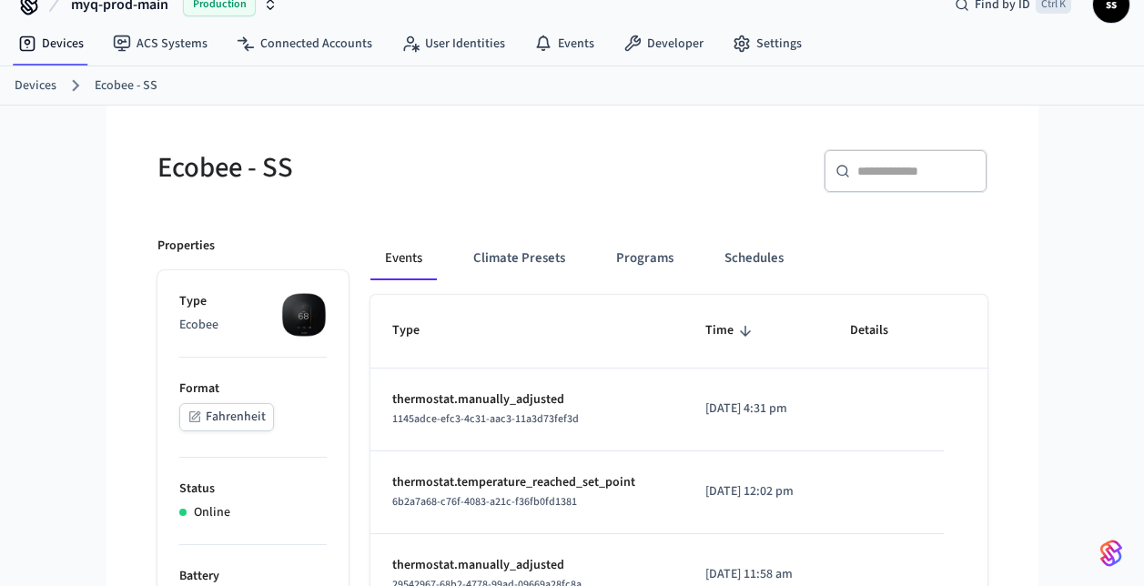
scroll to position [6, 0]
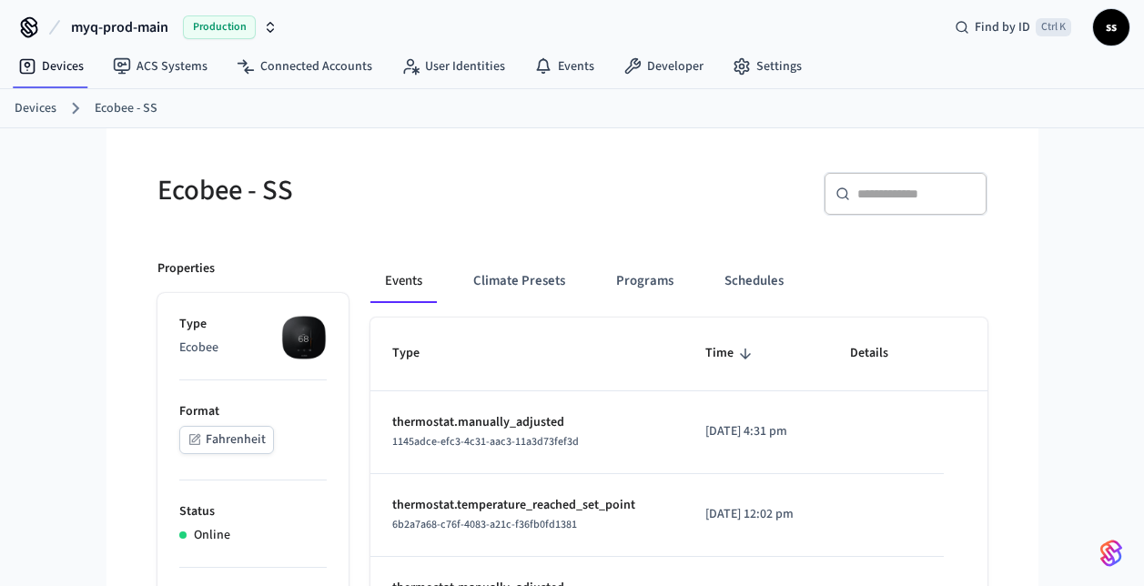
click at [485, 449] on span "1145adce-efc3-4c31-aac3-11a3d73fef3d" at bounding box center [485, 441] width 187 height 15
copy span "1145adce-efc3-4c31-aac3-11a3d73fef3d"
click at [673, 64] on link "Developer" at bounding box center [663, 66] width 109 height 33
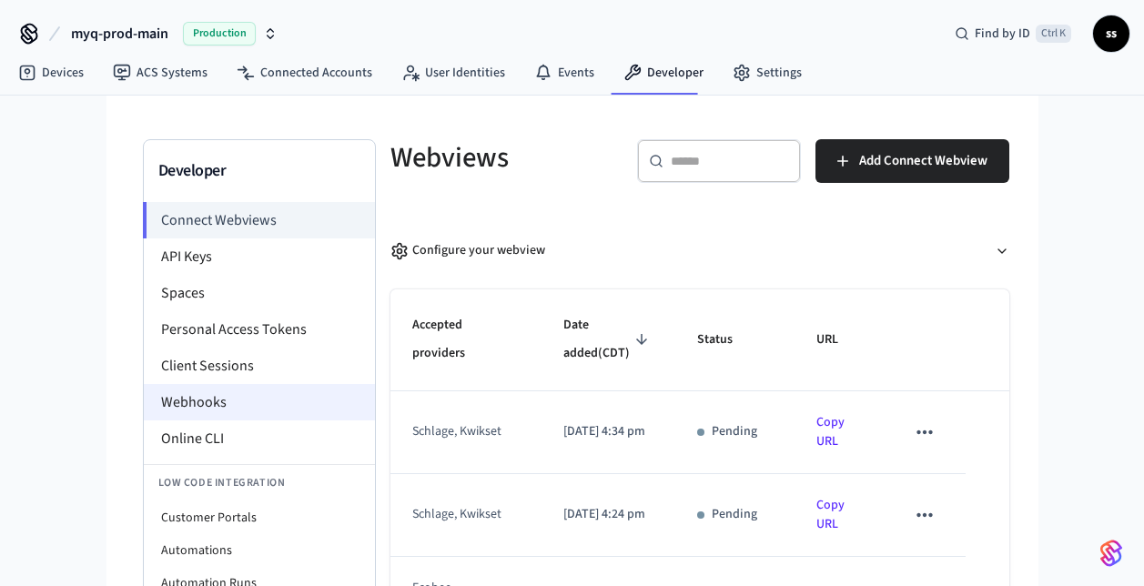
click at [249, 391] on li "Webhooks" at bounding box center [259, 402] width 231 height 36
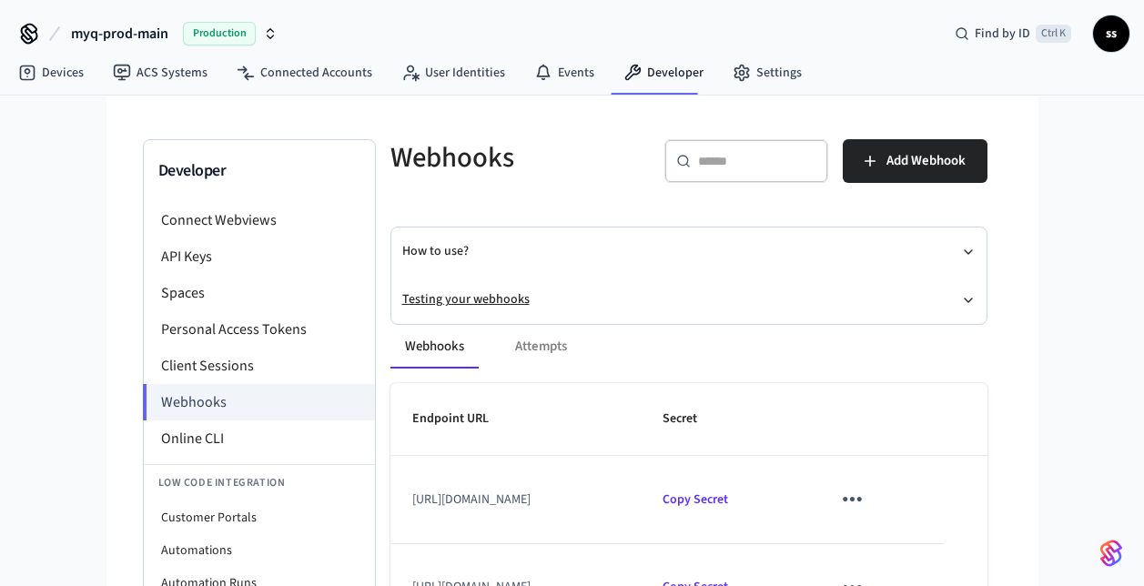
click at [494, 300] on button "Testing your webhooks" at bounding box center [689, 300] width 574 height 48
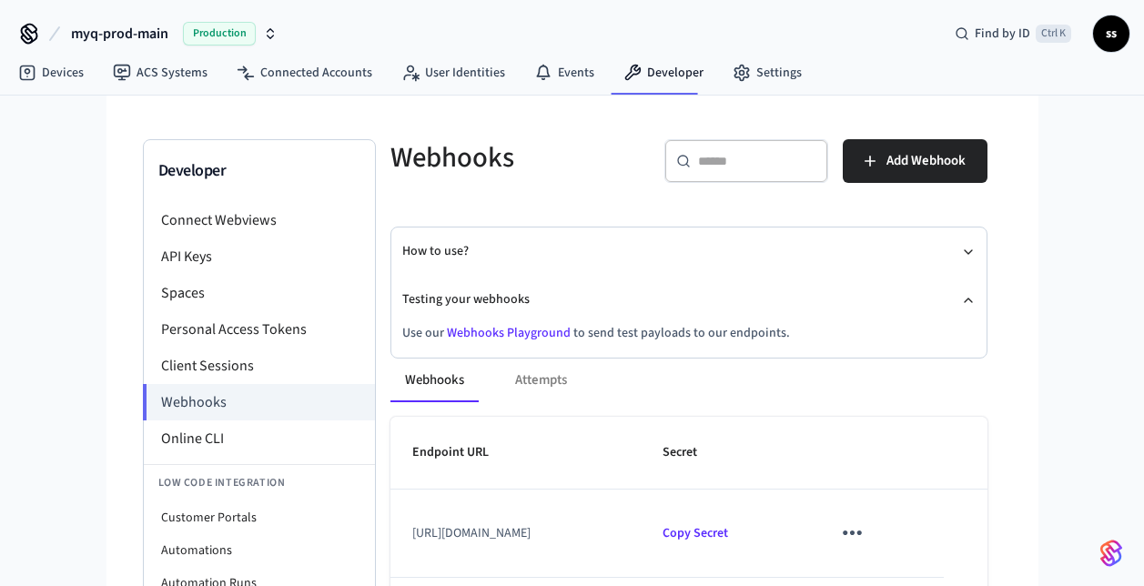
click at [515, 333] on link "Webhooks Playground" at bounding box center [509, 333] width 124 height 18
click at [68, 66] on link "Devices" at bounding box center [51, 72] width 95 height 33
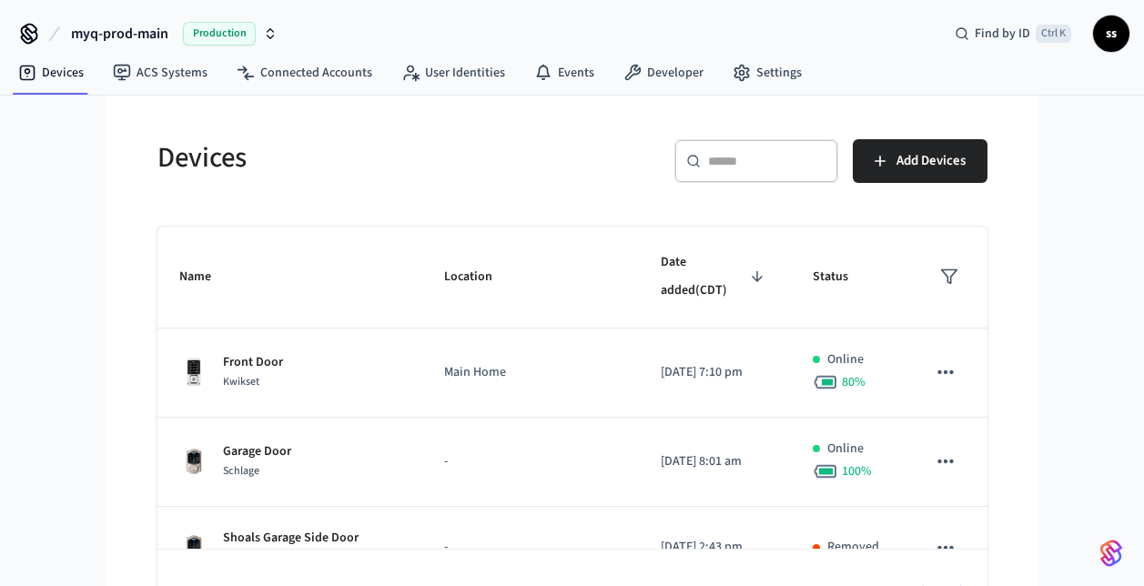
click at [737, 158] on input "text" at bounding box center [767, 161] width 118 height 18
paste input "**********"
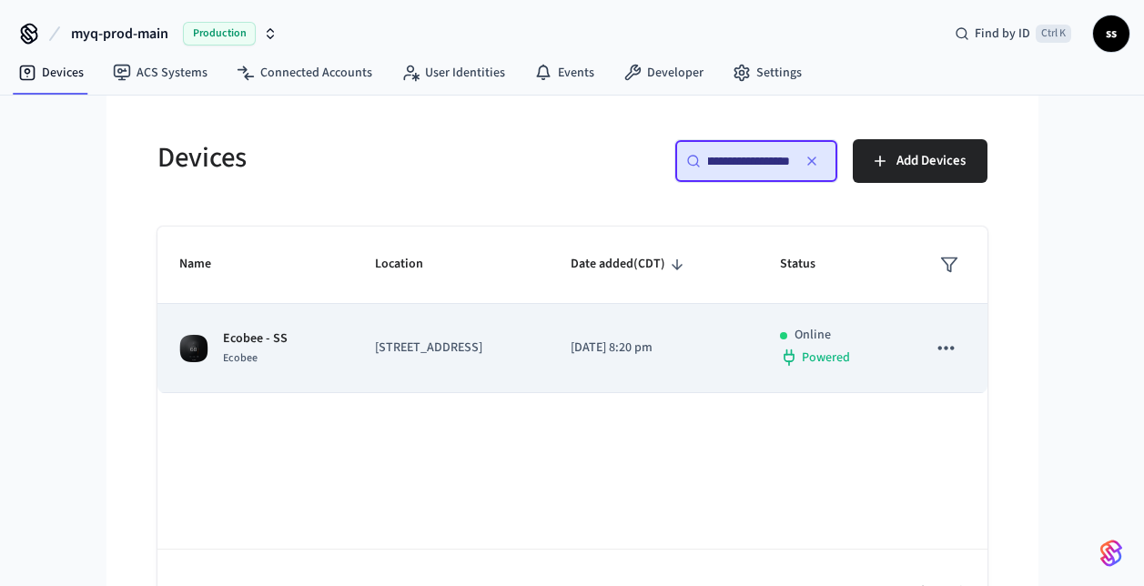
type input "**********"
click at [399, 366] on td "[STREET_ADDRESS]" at bounding box center [451, 348] width 196 height 89
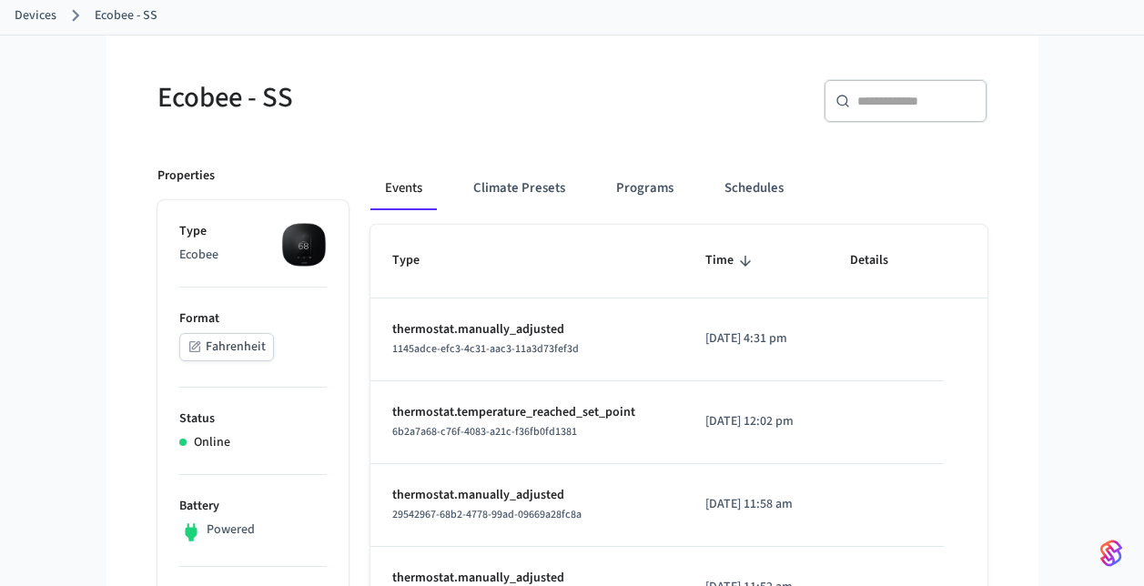
scroll to position [102, 0]
